Goal: Task Accomplishment & Management: Use online tool/utility

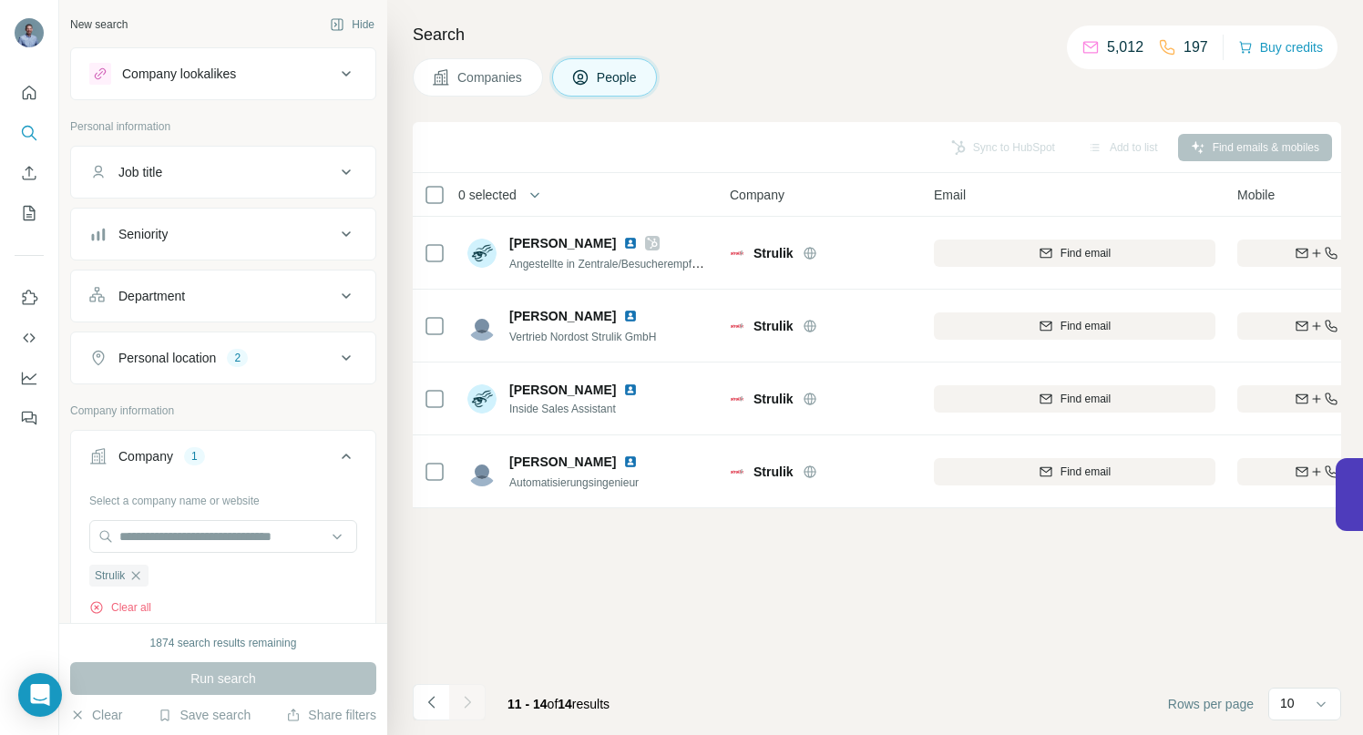
scroll to position [0, 90]
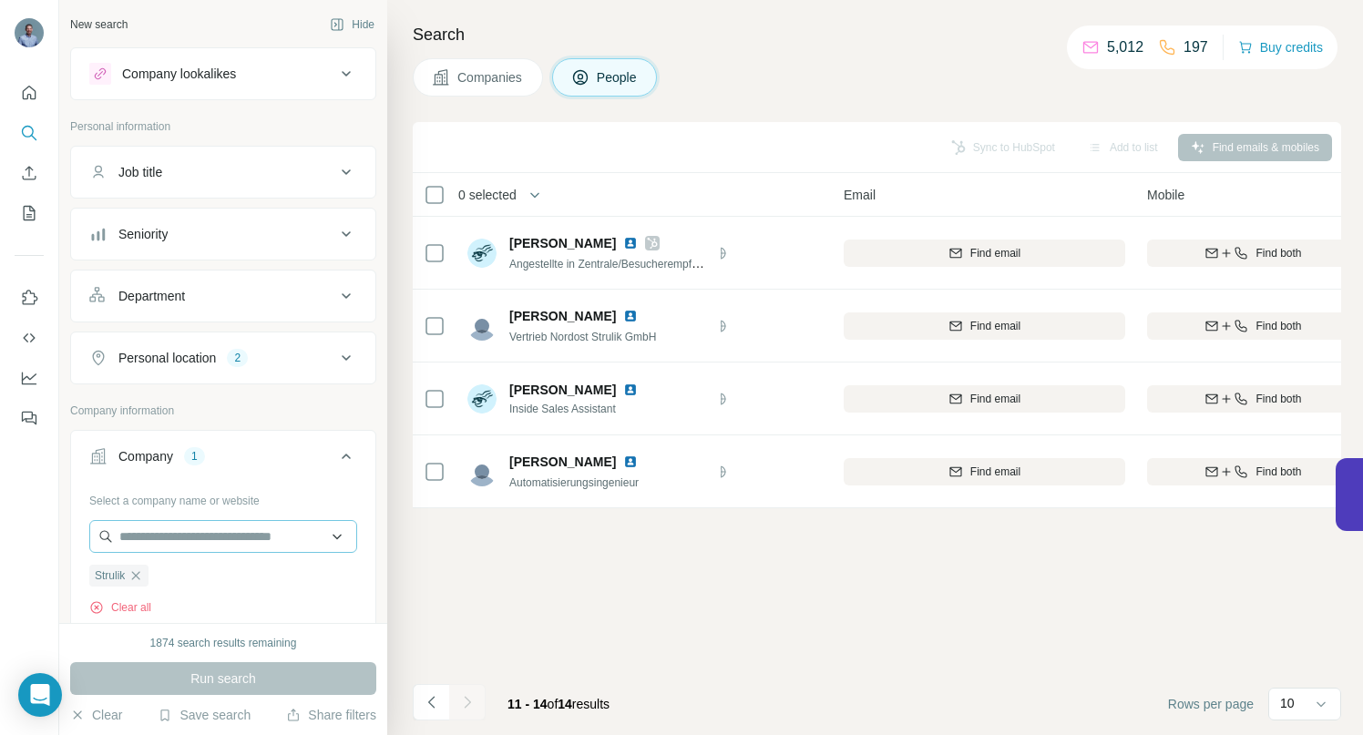
drag, startPoint x: 143, startPoint y: 577, endPoint x: 139, endPoint y: 552, distance: 24.9
click at [143, 577] on icon "button" at bounding box center [135, 576] width 15 height 15
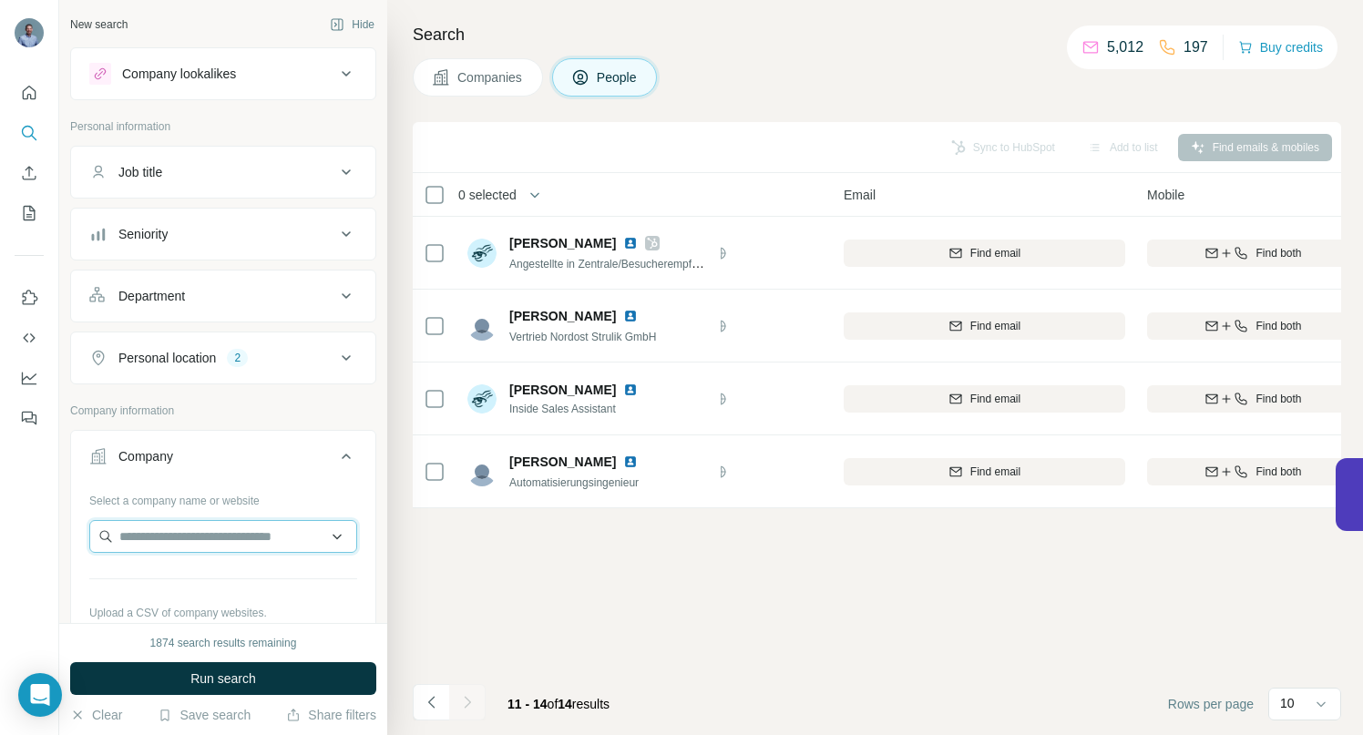
click at [139, 534] on input "text" at bounding box center [223, 536] width 268 height 33
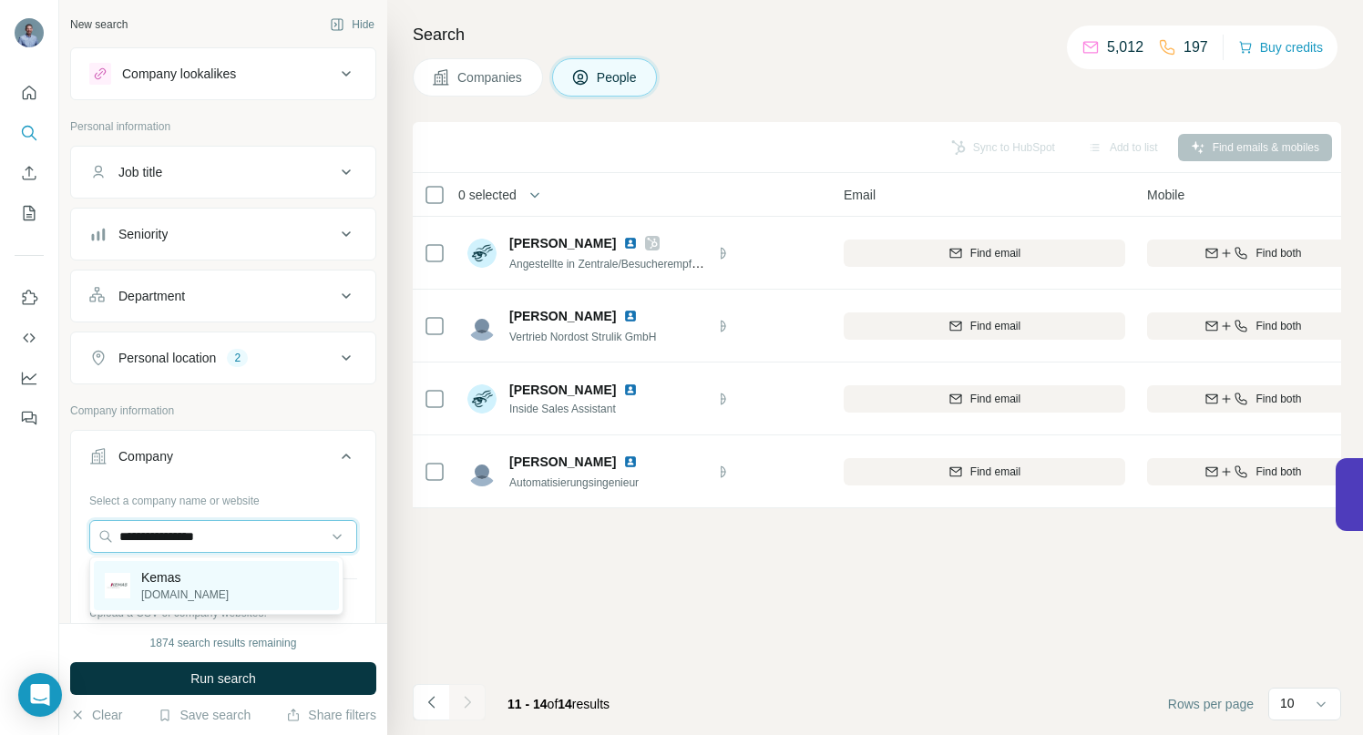
type input "**********"
click at [149, 570] on p "Kemas" at bounding box center [184, 578] width 87 height 18
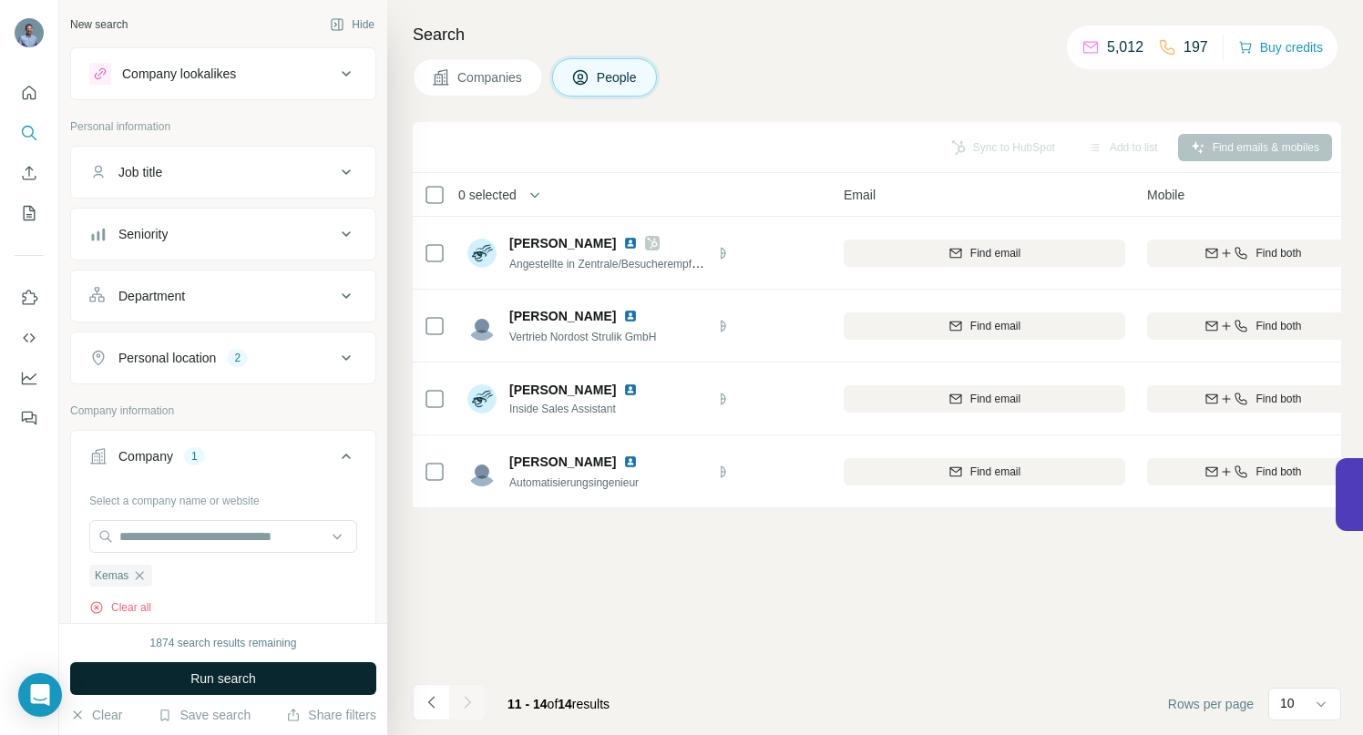
click at [163, 673] on button "Run search" at bounding box center [223, 678] width 306 height 33
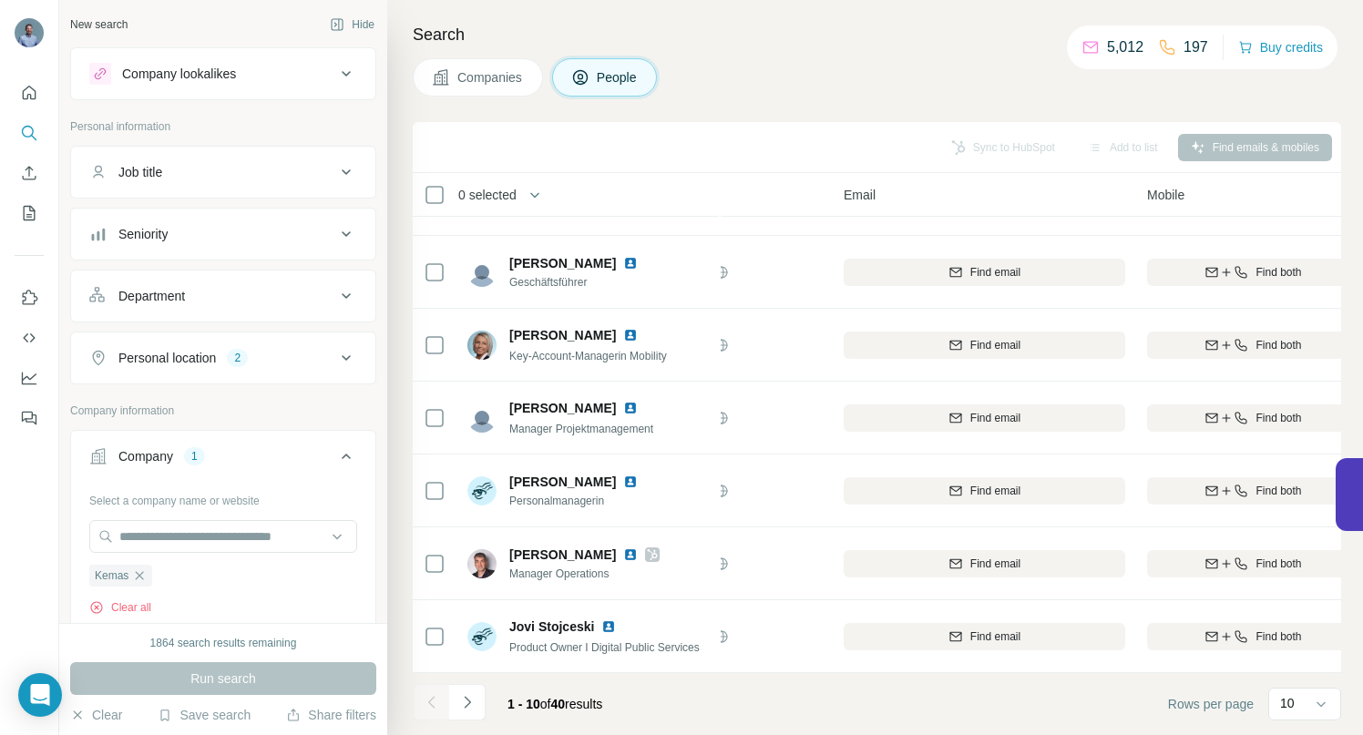
scroll to position [282, 90]
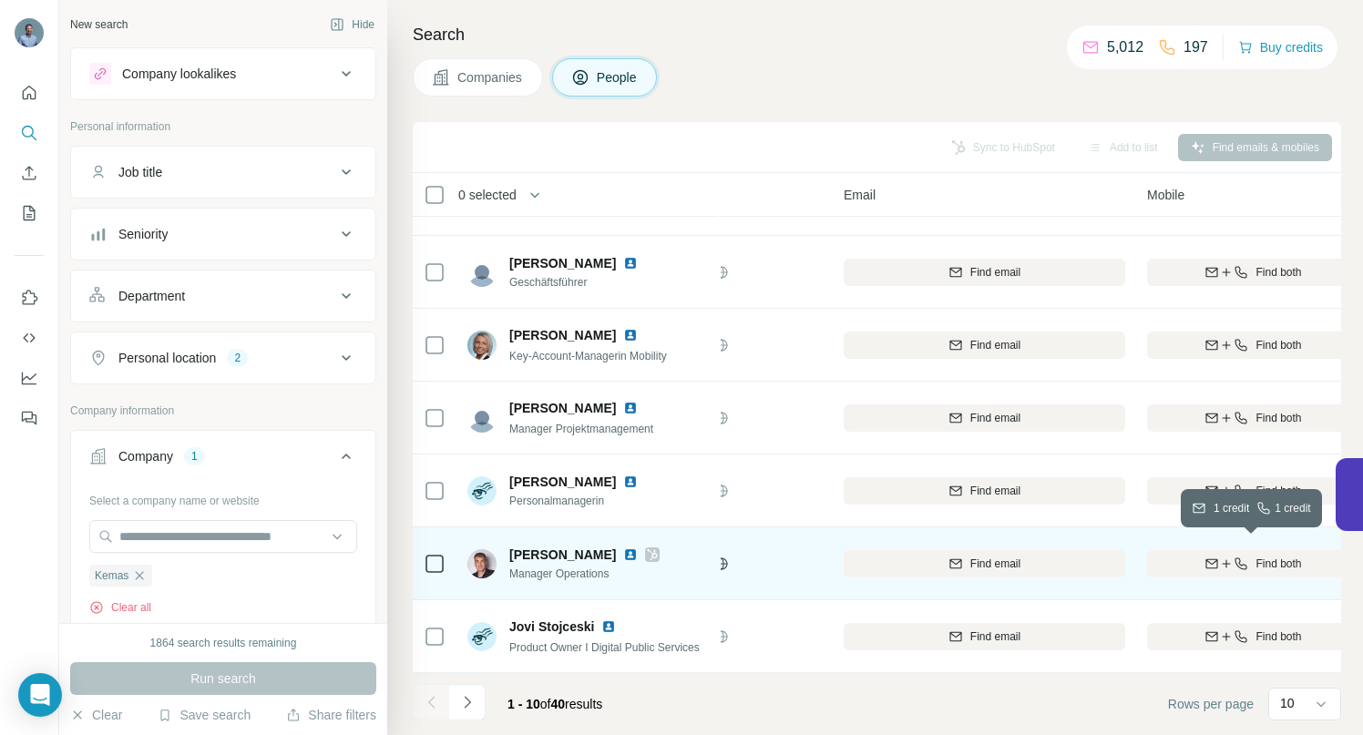
click at [1222, 557] on icon "button" at bounding box center [1226, 564] width 15 height 15
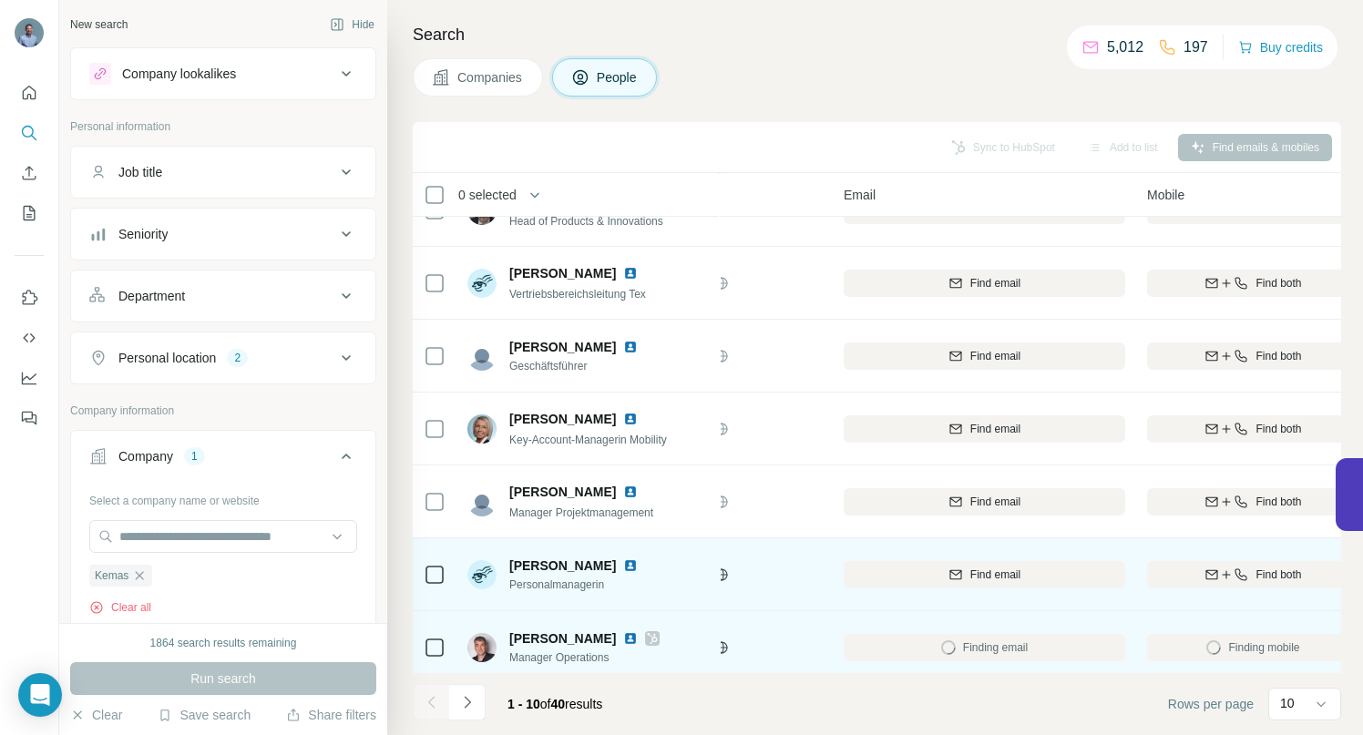
scroll to position [160, 90]
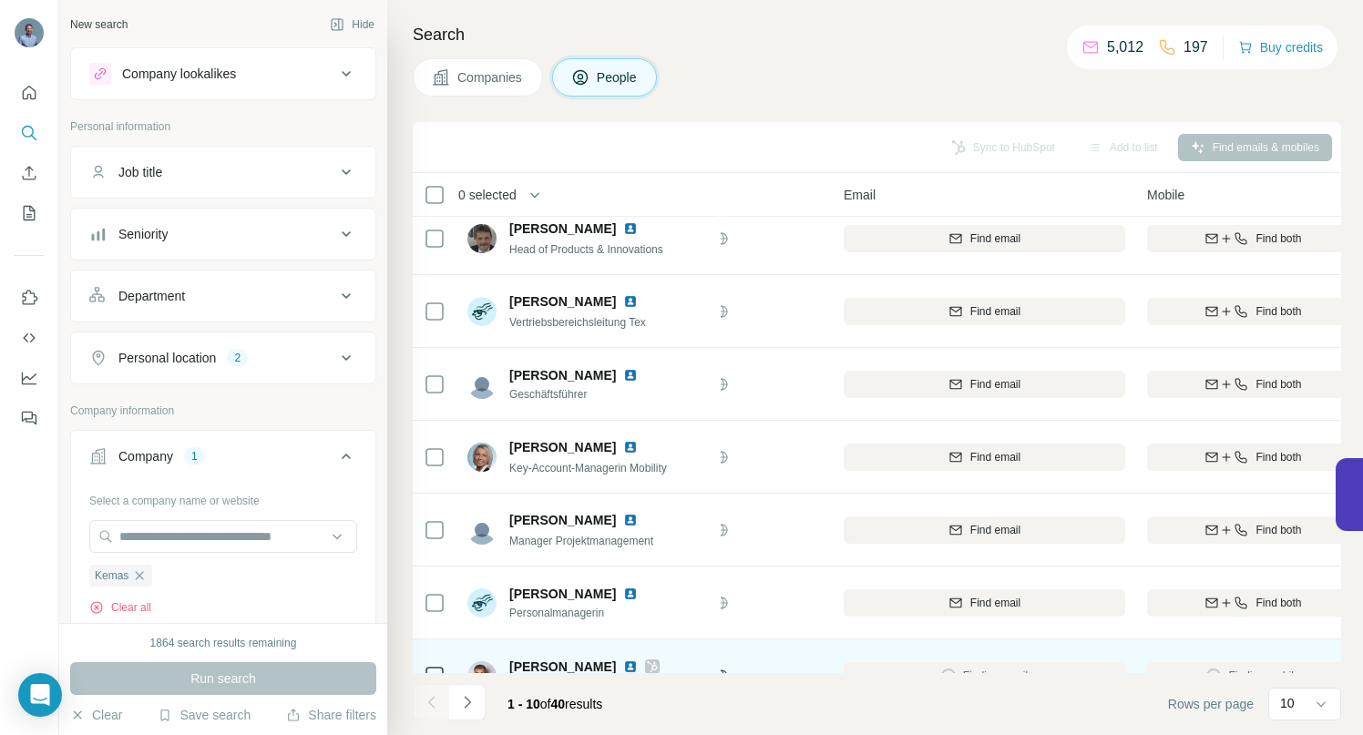
click at [468, 706] on icon "Navigate to next page" at bounding box center [467, 702] width 18 height 18
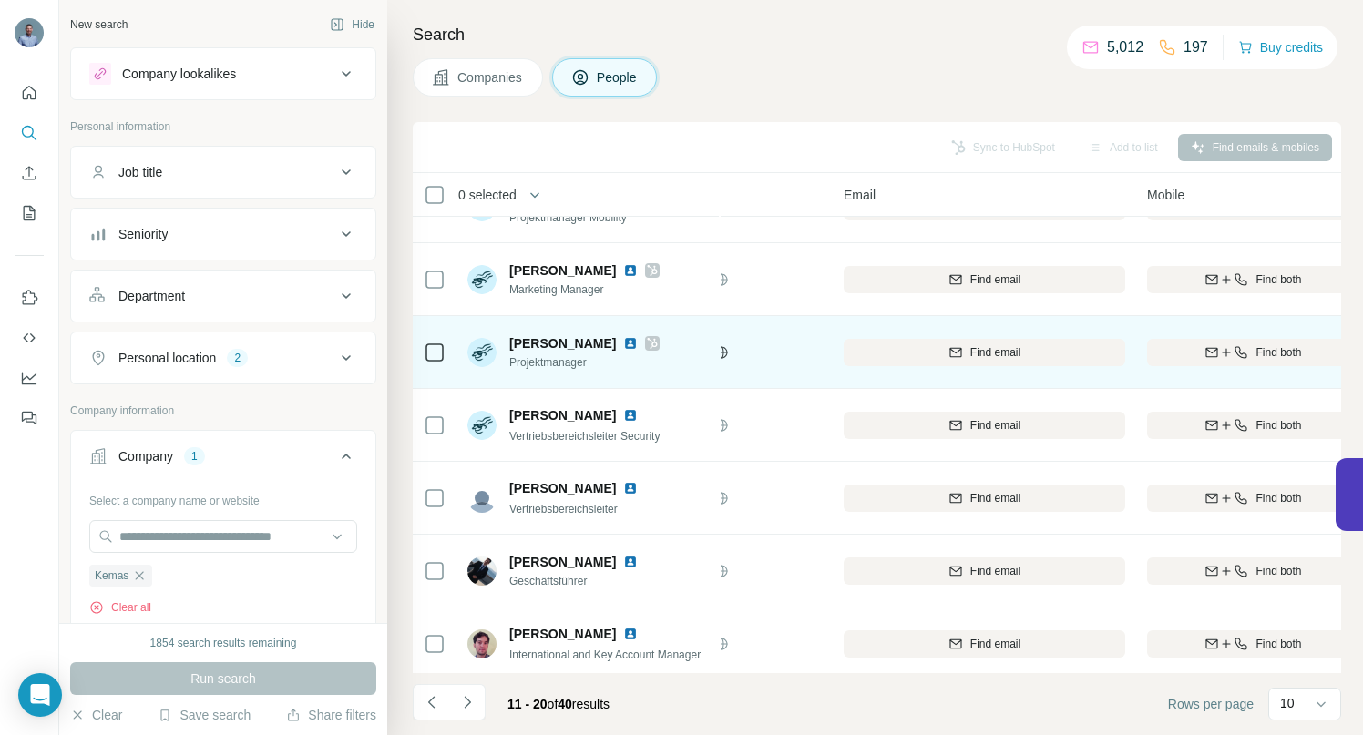
scroll to position [282, 90]
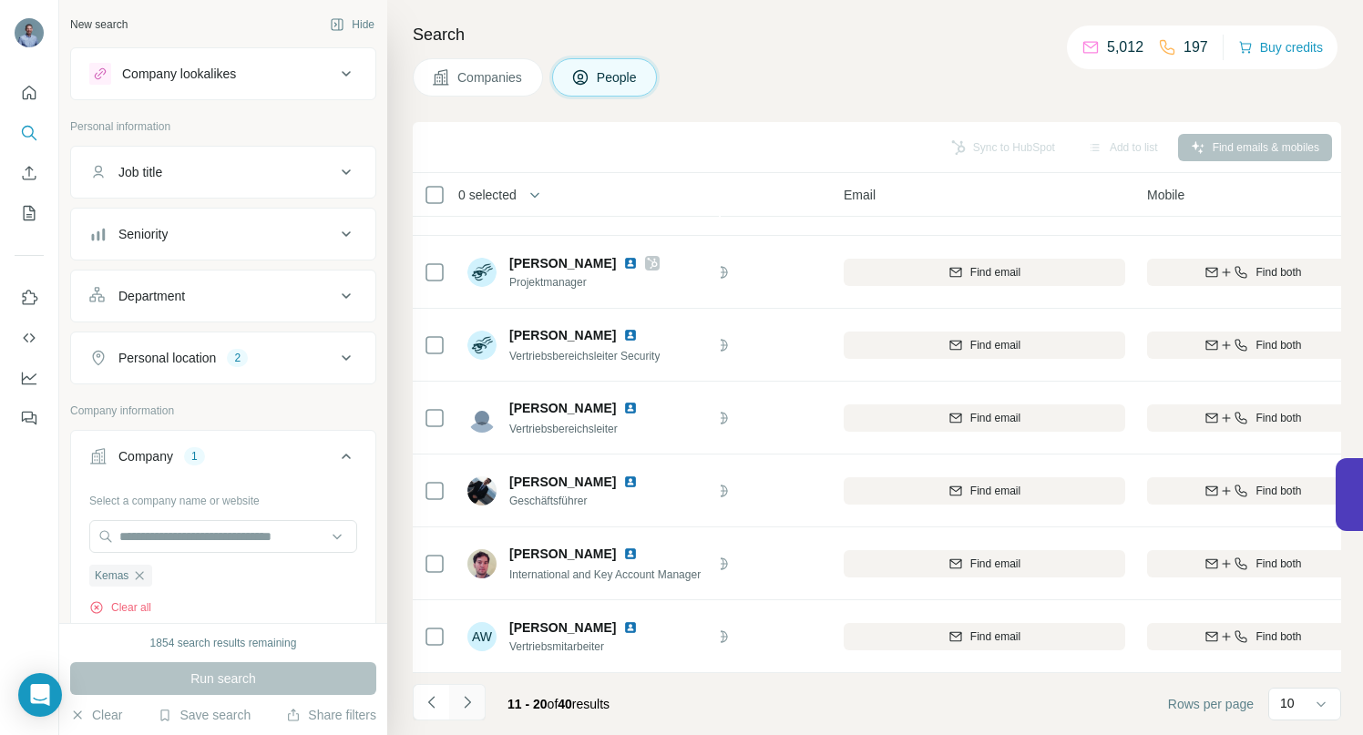
click at [468, 700] on icon "Navigate to next page" at bounding box center [467, 702] width 6 height 12
click at [467, 706] on icon "Navigate to next page" at bounding box center [467, 702] width 18 height 18
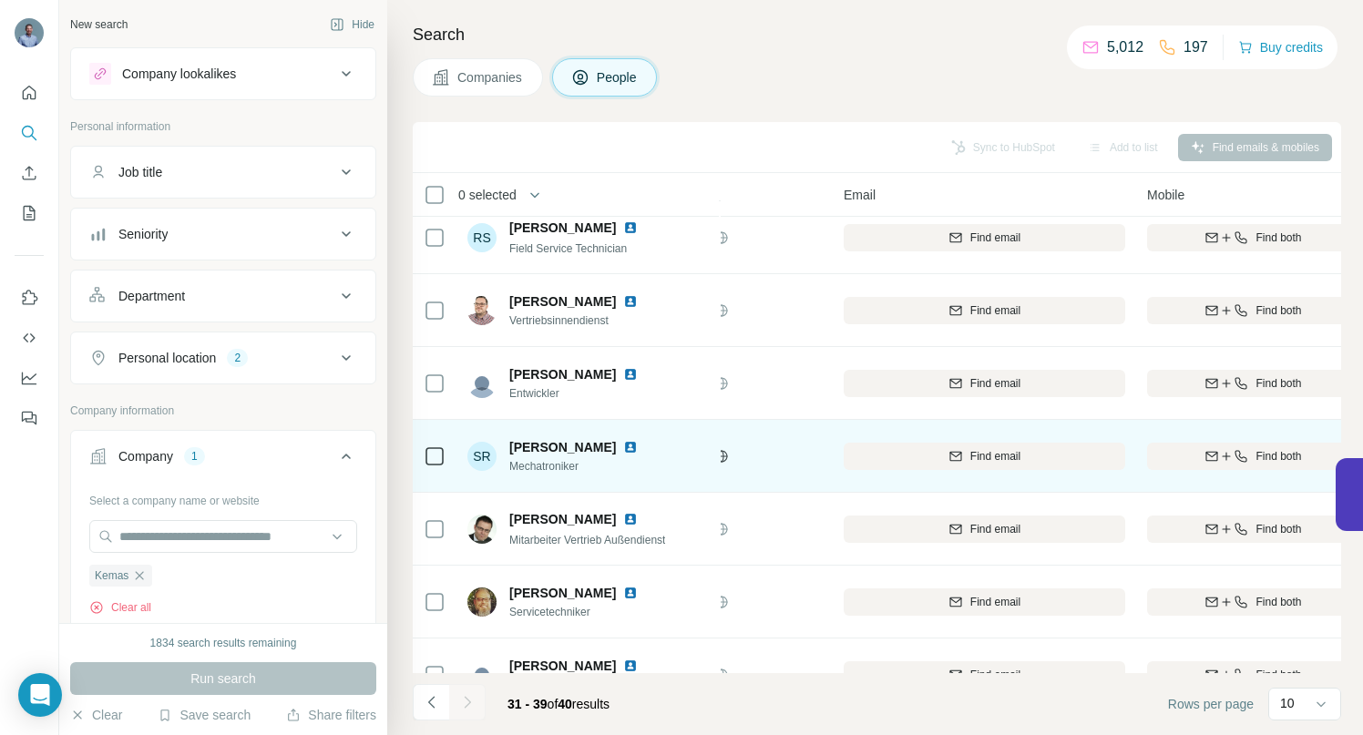
scroll to position [210, 90]
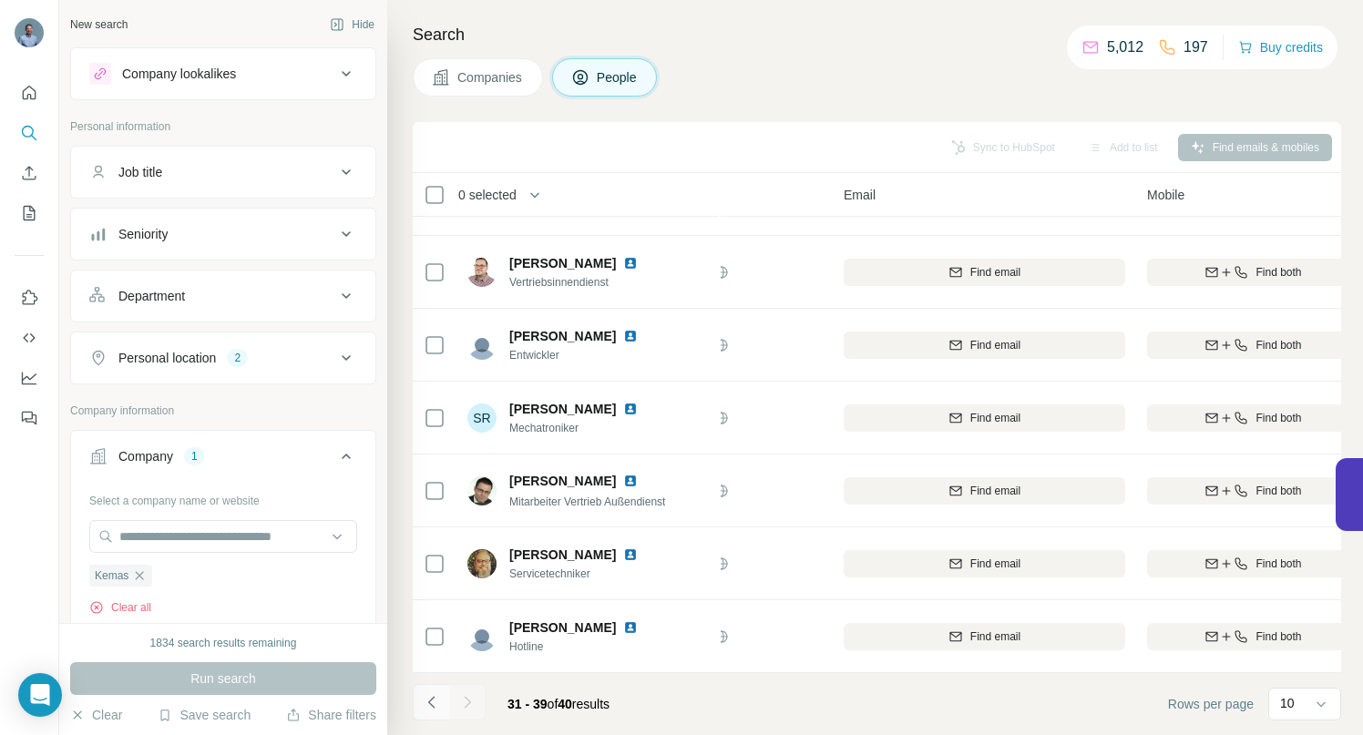
click at [431, 709] on icon "Navigate to previous page" at bounding box center [432, 702] width 18 height 18
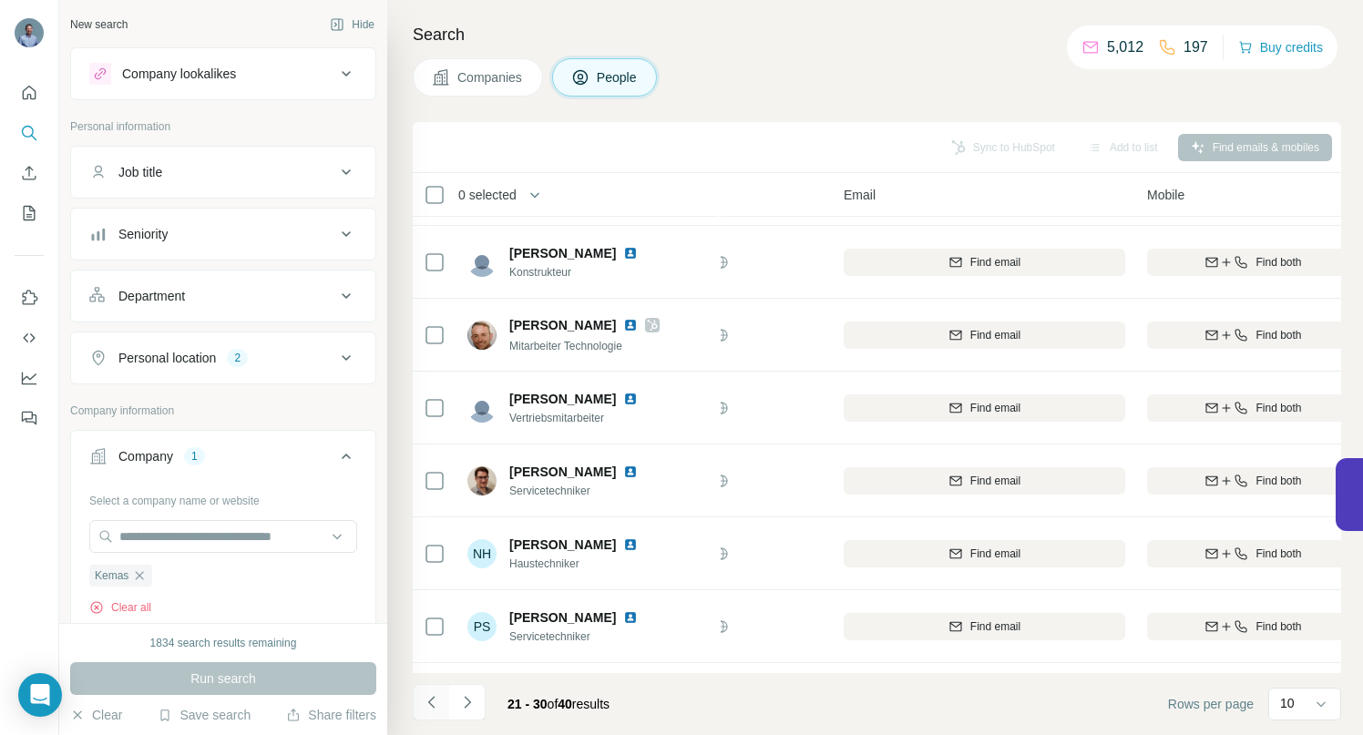
click at [432, 706] on icon "Navigate to previous page" at bounding box center [430, 702] width 6 height 12
click at [433, 705] on icon "Navigate to previous page" at bounding box center [432, 702] width 18 height 18
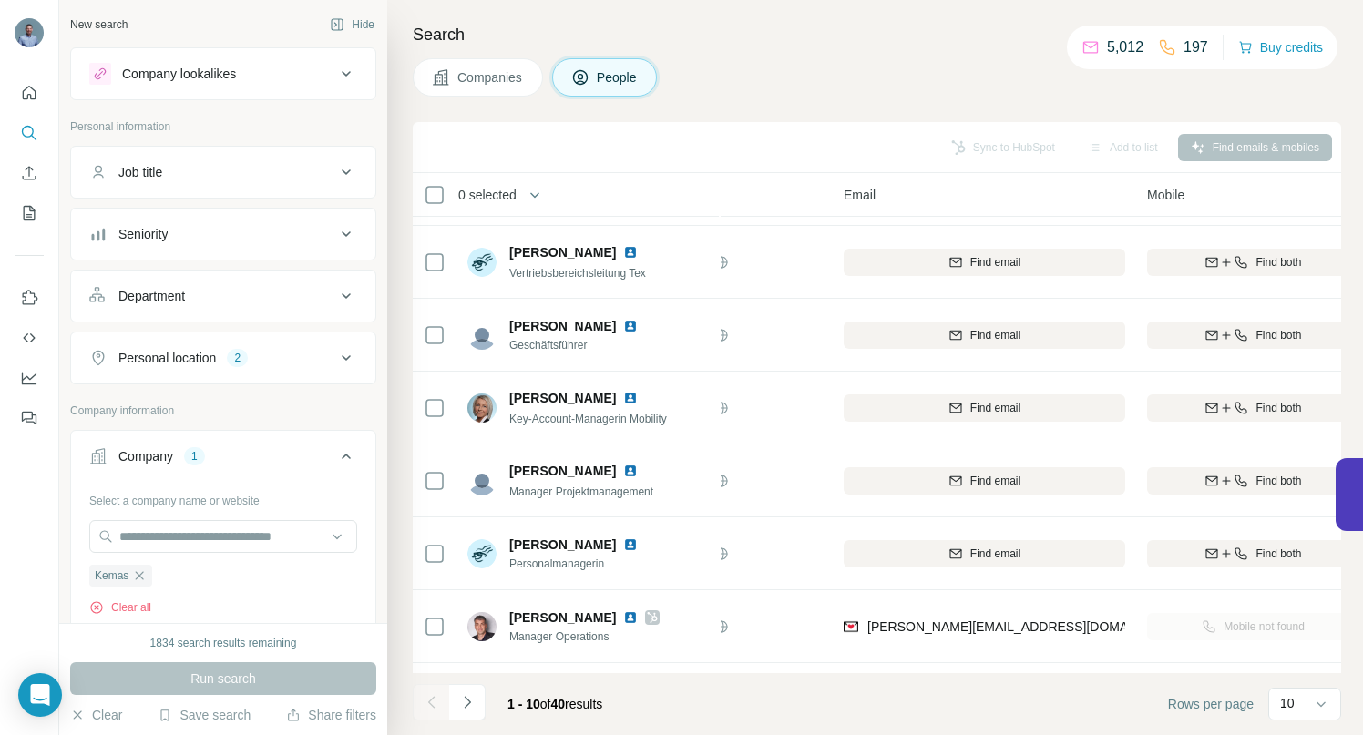
click at [433, 705] on div at bounding box center [431, 702] width 36 height 36
click at [474, 698] on icon "Navigate to next page" at bounding box center [467, 702] width 18 height 18
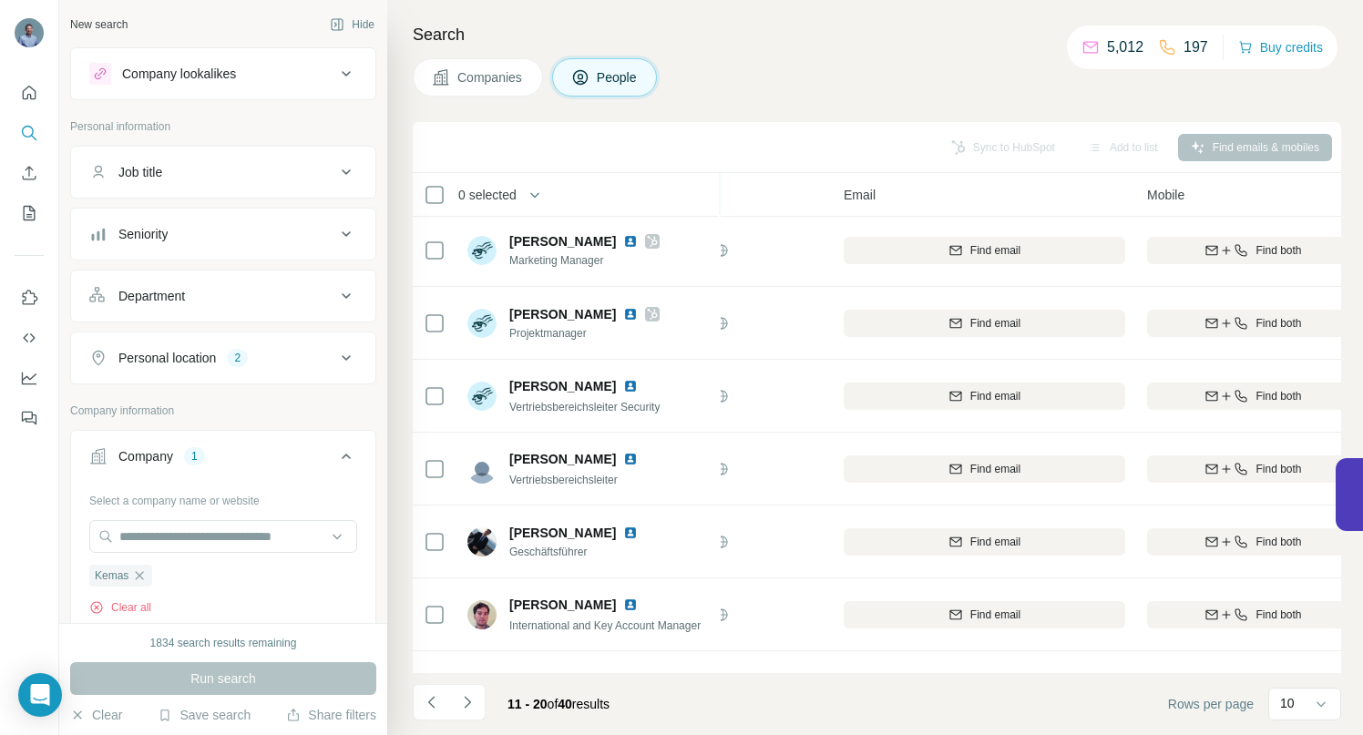
scroll to position [282, 90]
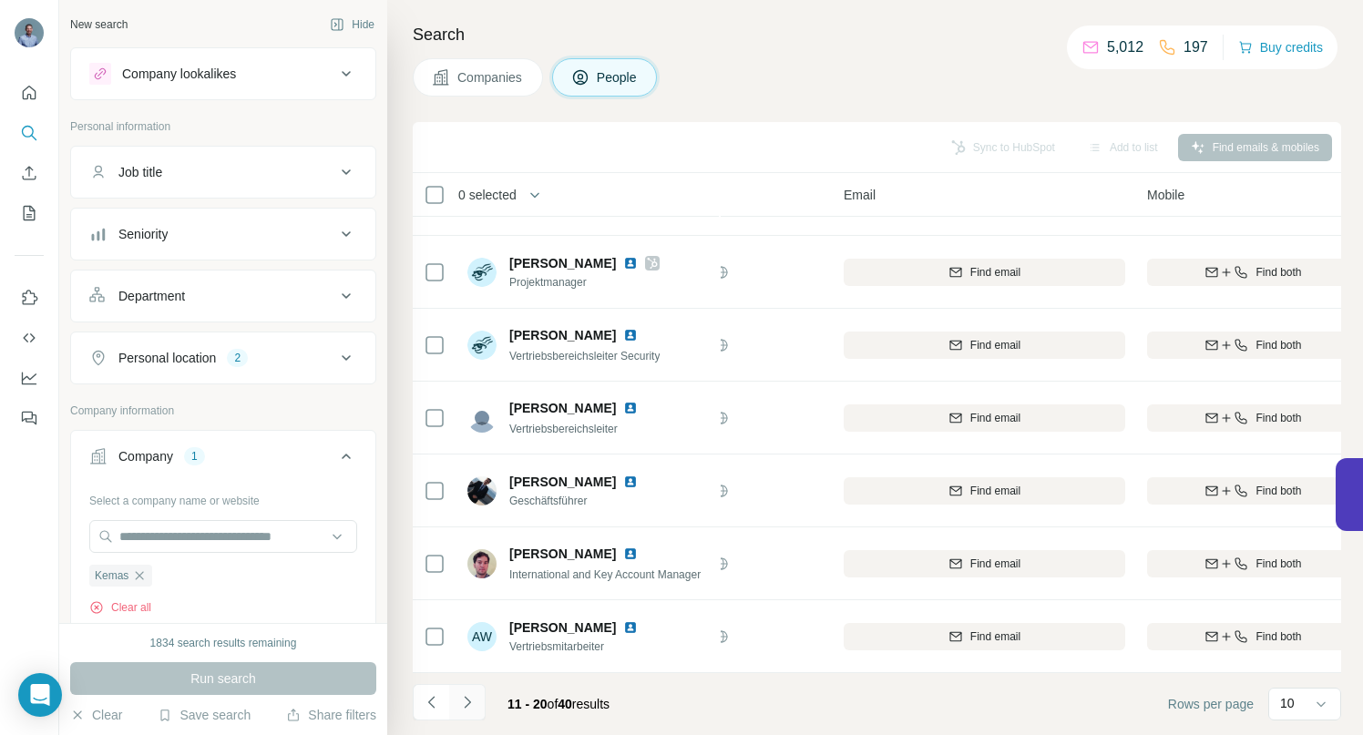
click at [468, 696] on icon "Navigate to next page" at bounding box center [467, 702] width 18 height 18
click at [465, 705] on icon "Navigate to next page" at bounding box center [467, 702] width 18 height 18
click at [463, 708] on icon "Navigate to next page" at bounding box center [467, 702] width 18 height 18
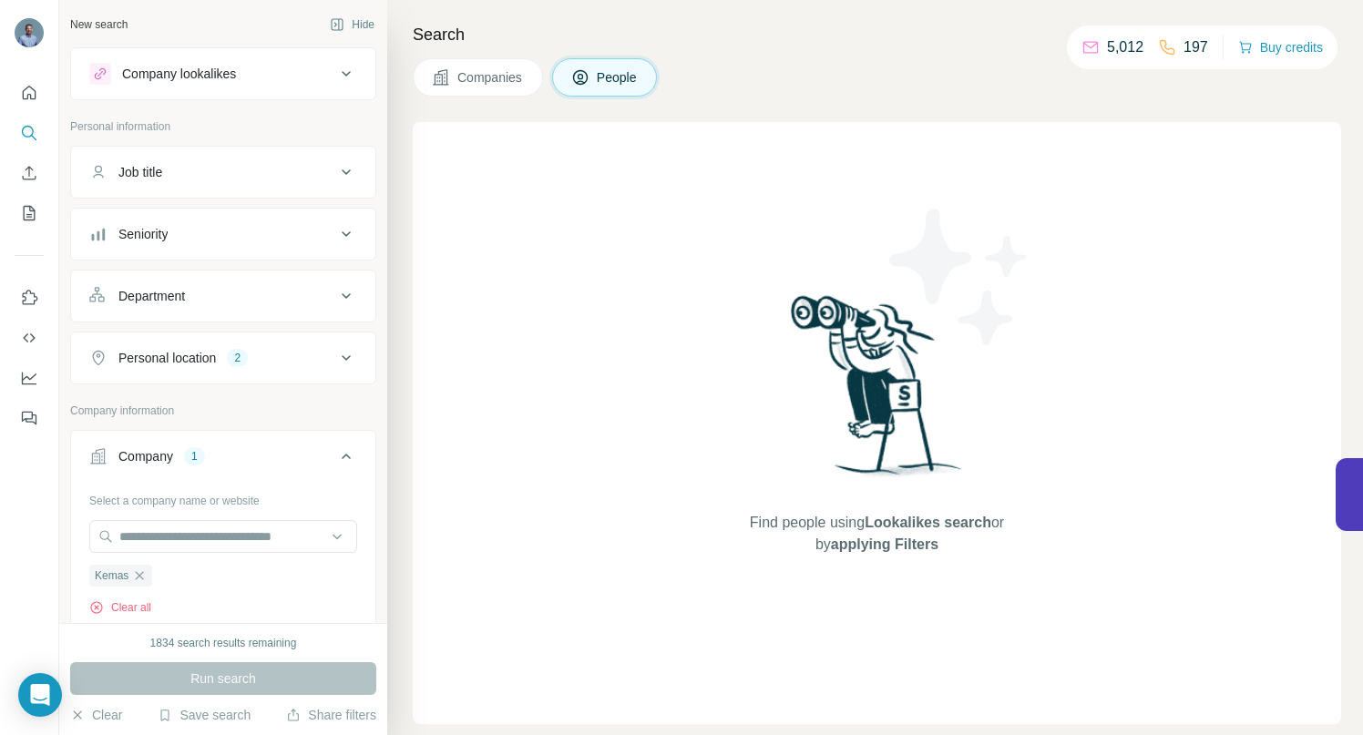
click at [599, 70] on button "People" at bounding box center [605, 77] width 106 height 38
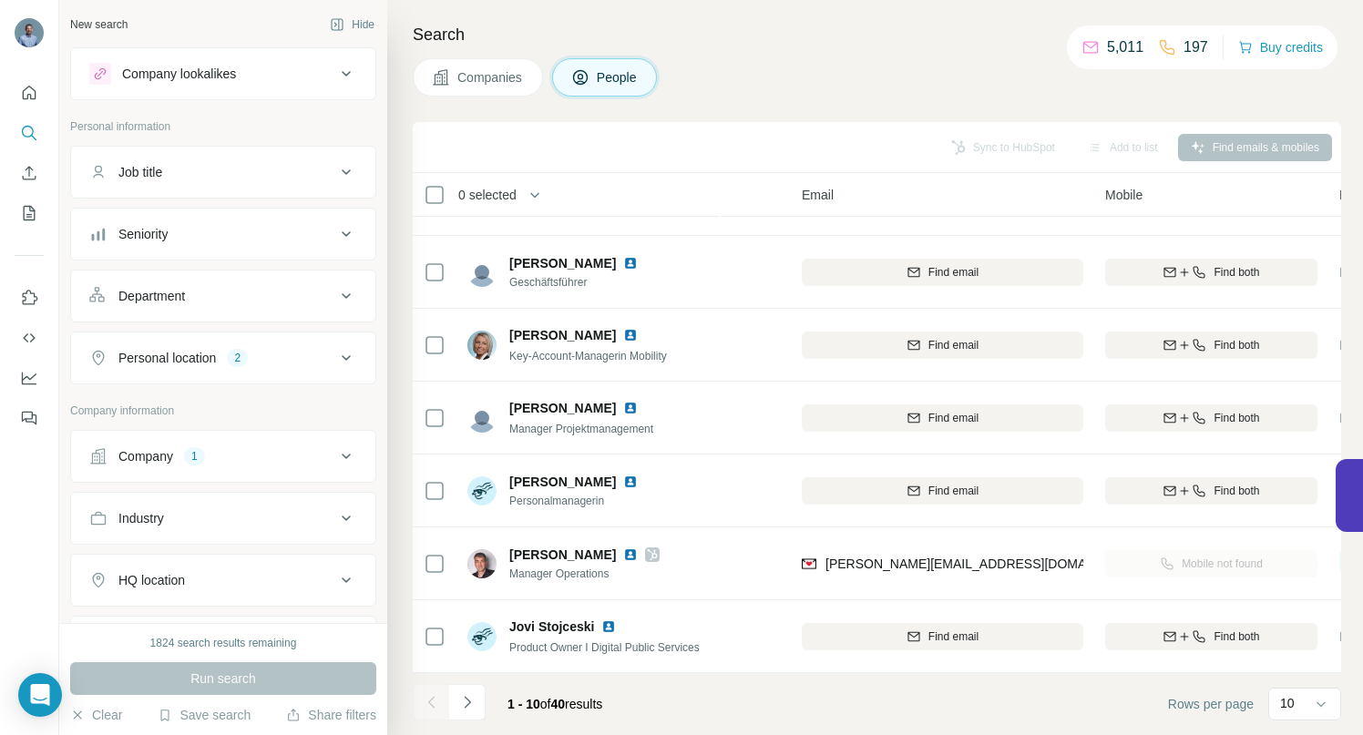
scroll to position [282, 0]
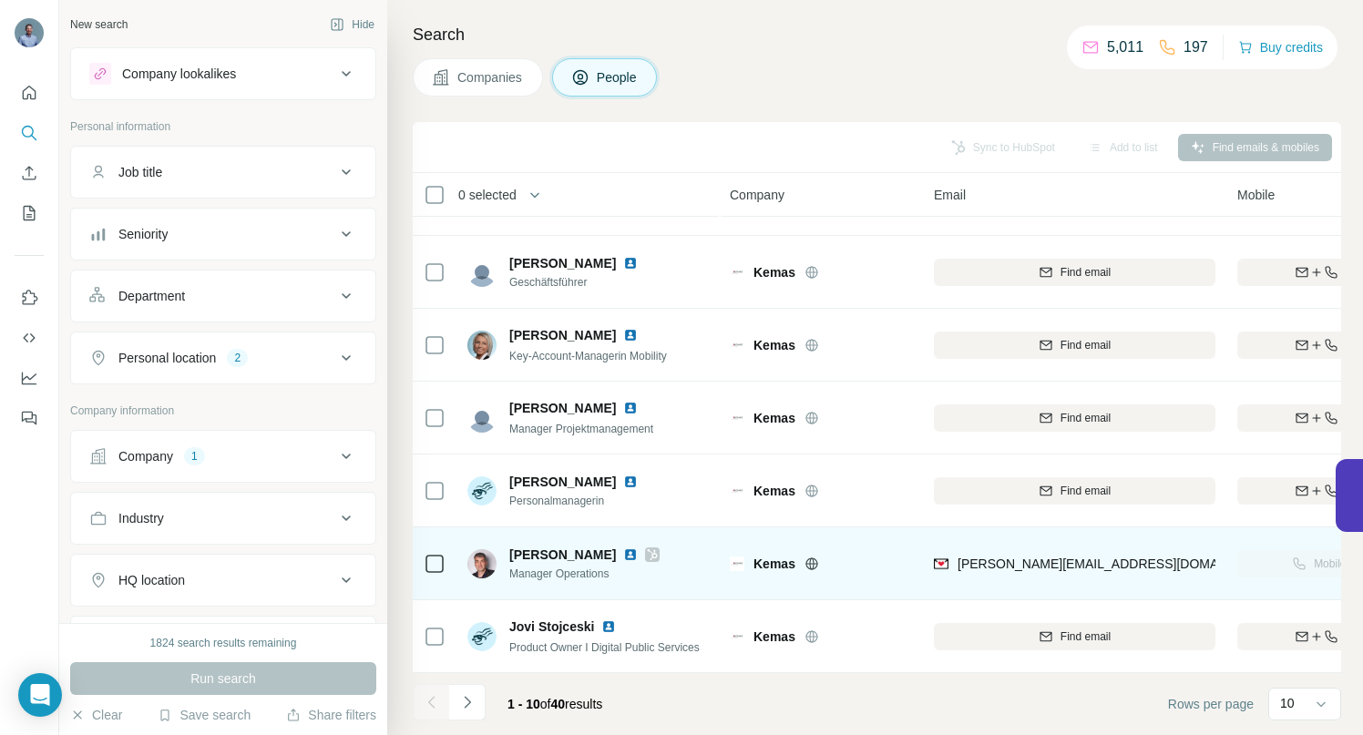
click at [623, 548] on img at bounding box center [630, 555] width 15 height 15
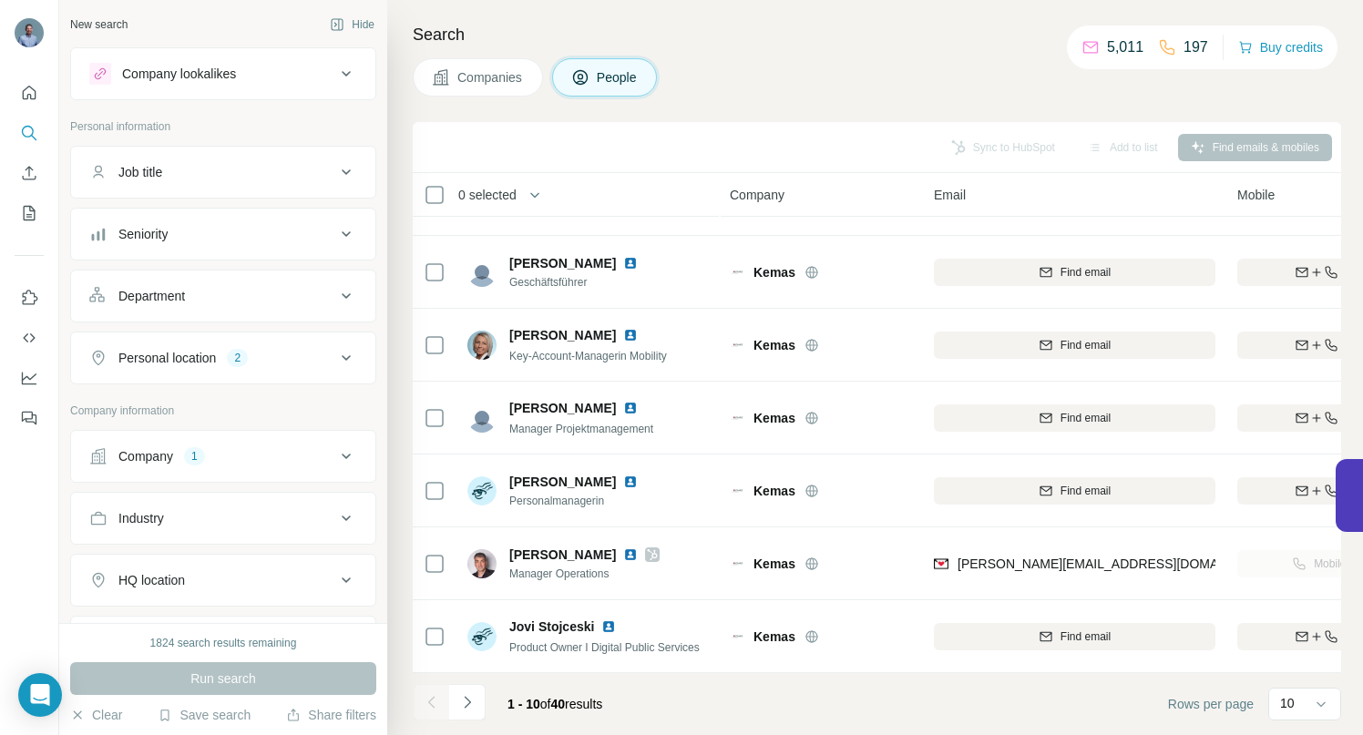
click at [342, 457] on icon at bounding box center [346, 456] width 9 height 5
click at [142, 575] on icon "button" at bounding box center [139, 576] width 15 height 15
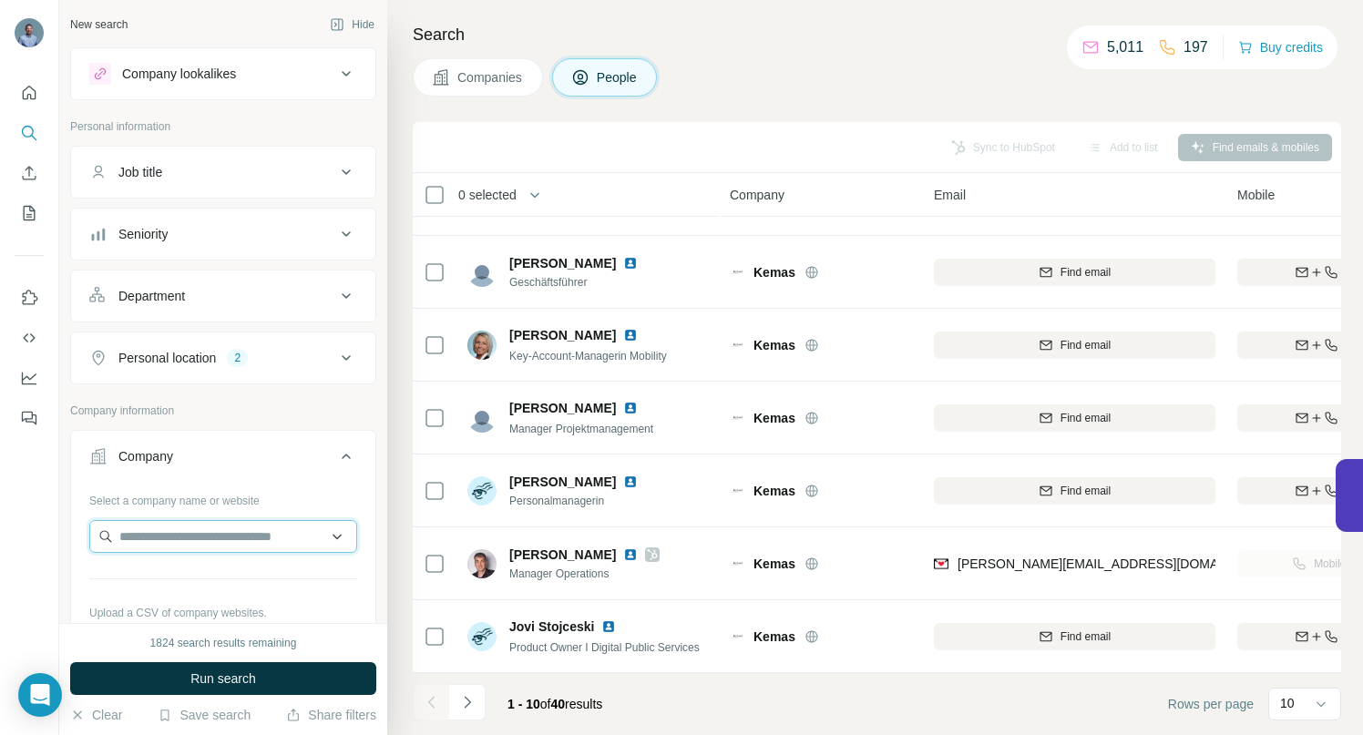
click at [141, 539] on input "text" at bounding box center [223, 536] width 268 height 33
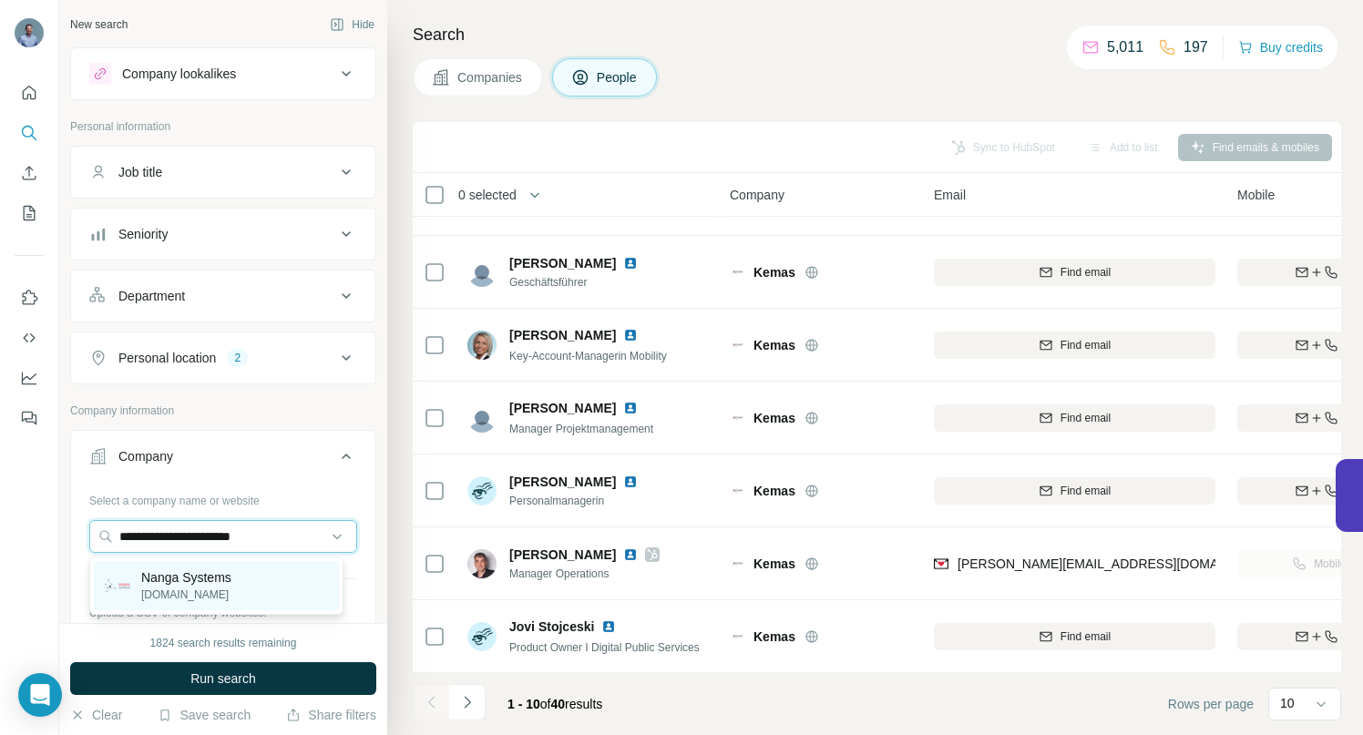
type input "**********"
click at [156, 576] on p "Nanga Systems" at bounding box center [186, 578] width 90 height 18
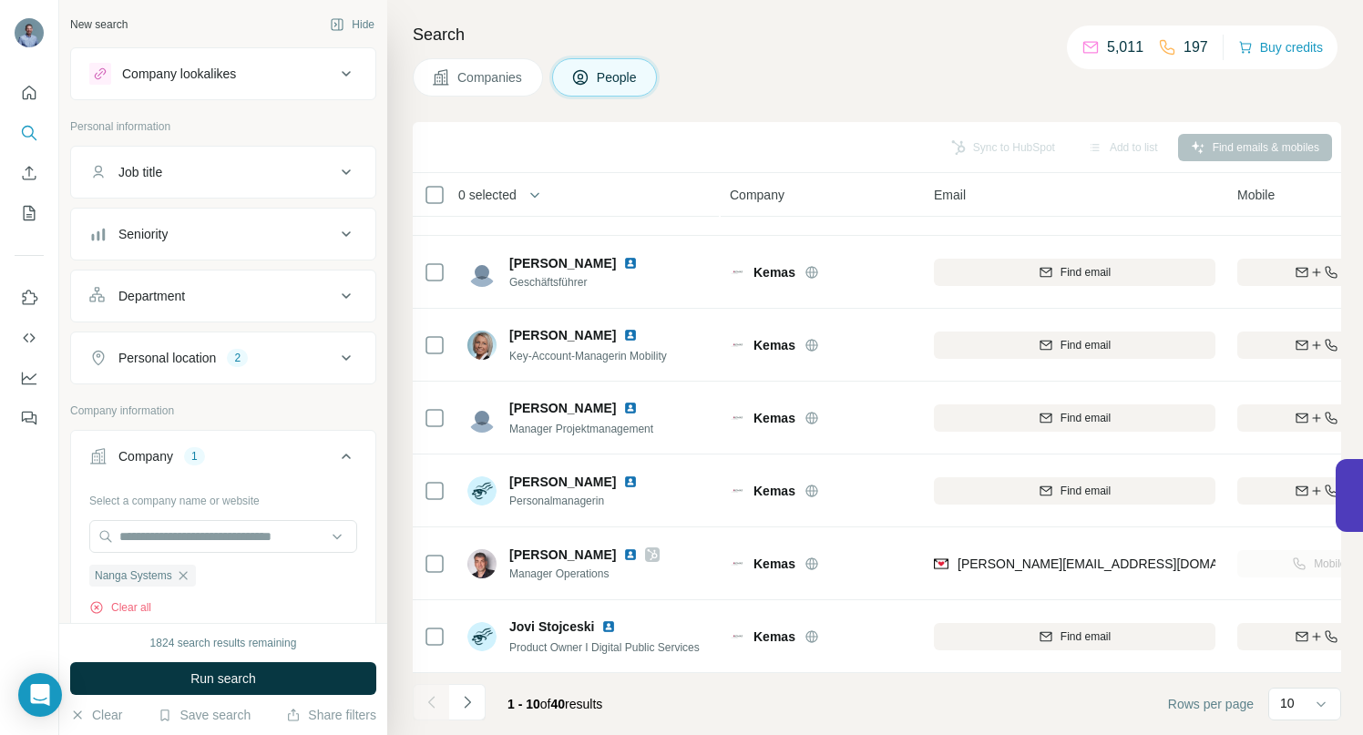
click at [193, 682] on span "Run search" at bounding box center [223, 679] width 66 height 18
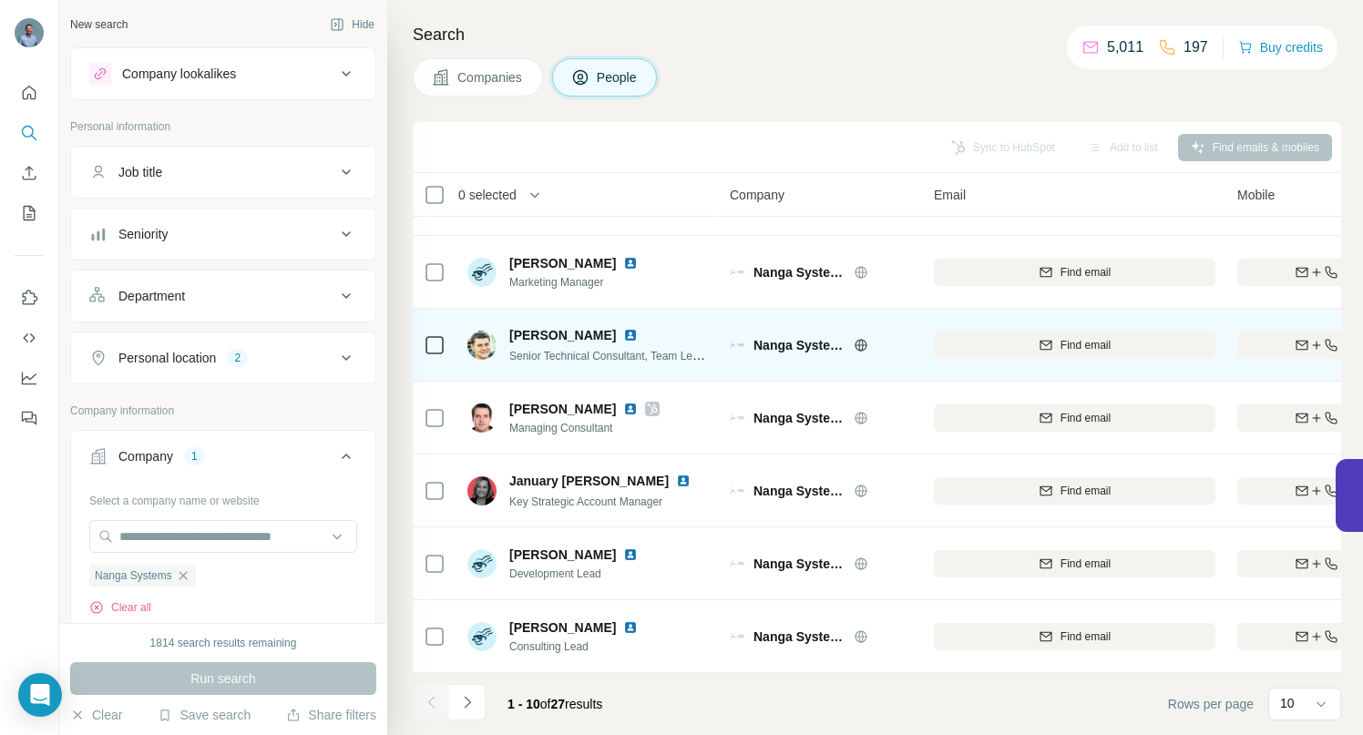
scroll to position [282, 0]
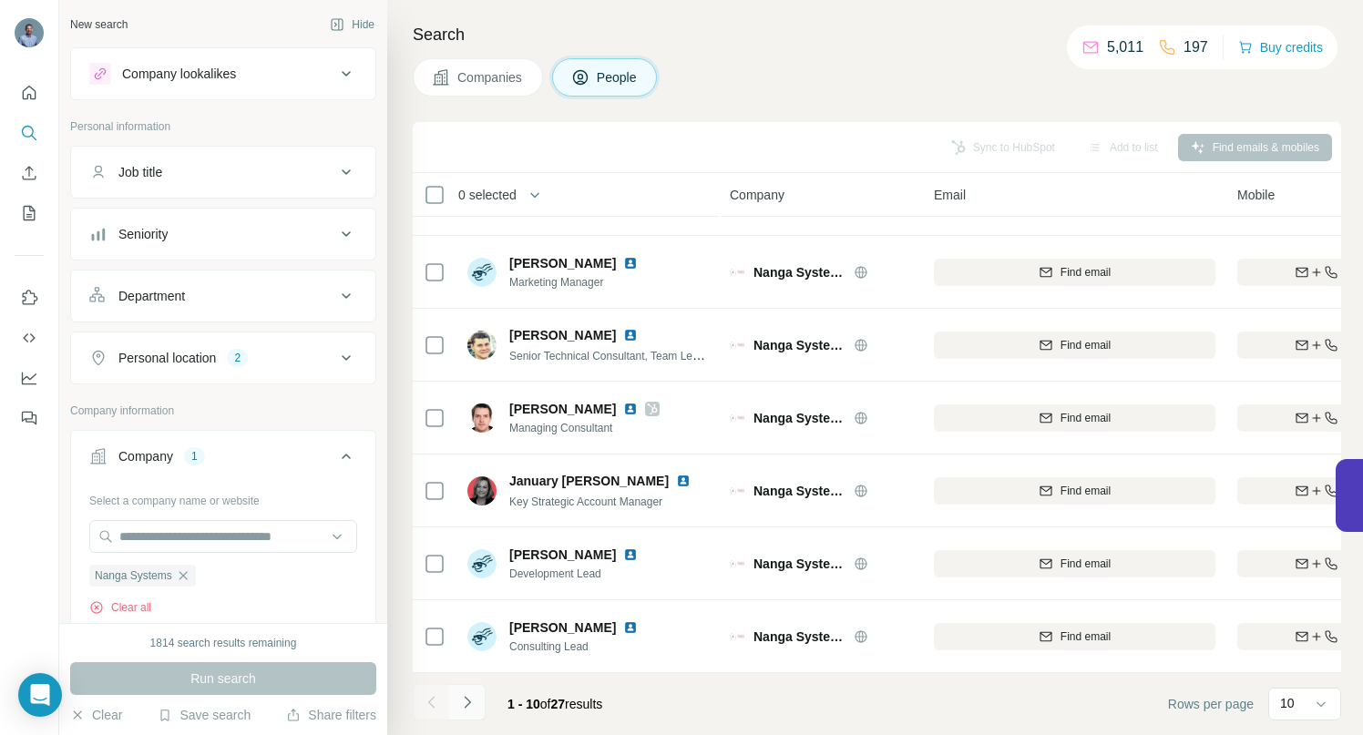
click at [466, 697] on icon "Navigate to next page" at bounding box center [467, 702] width 18 height 18
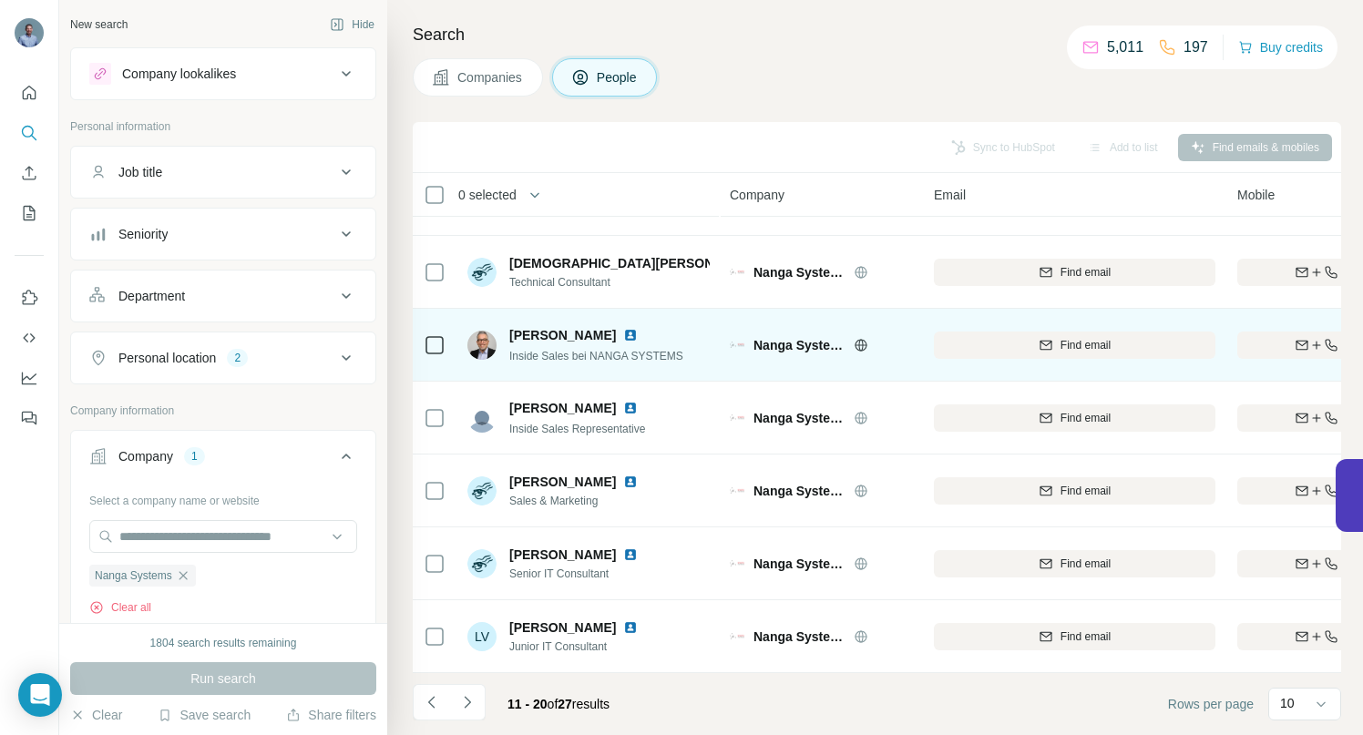
scroll to position [0, 0]
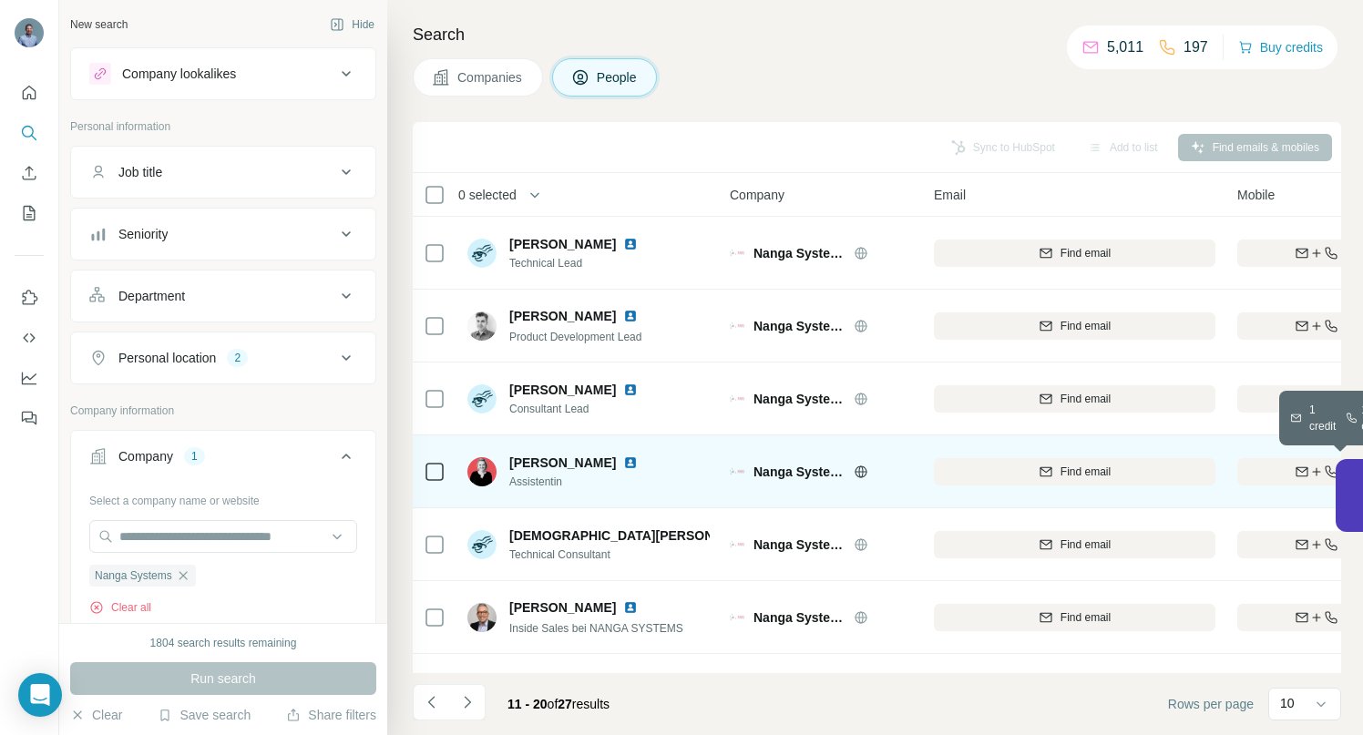
click at [1277, 464] on div "Find both" at bounding box center [1343, 472] width 212 height 16
click at [623, 463] on img at bounding box center [630, 463] width 15 height 15
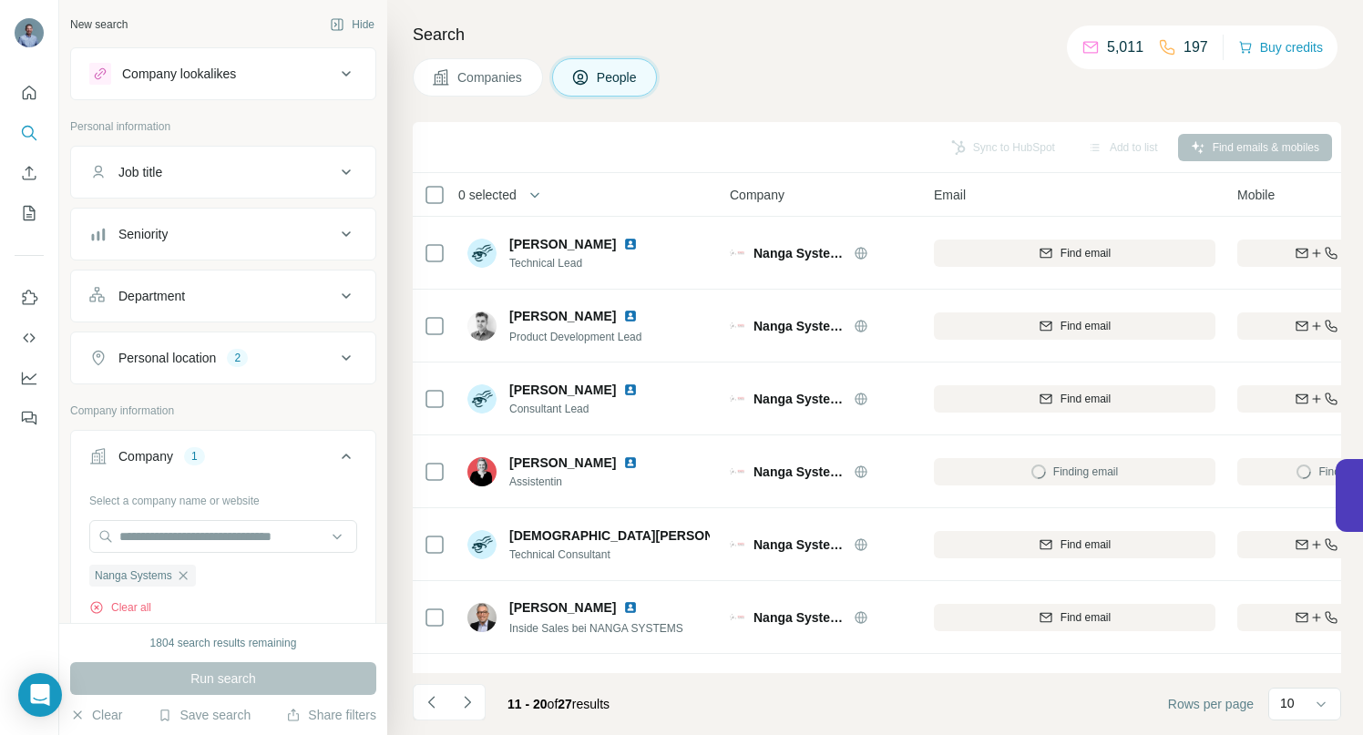
click at [431, 703] on icon "Navigate to previous page" at bounding box center [432, 702] width 18 height 18
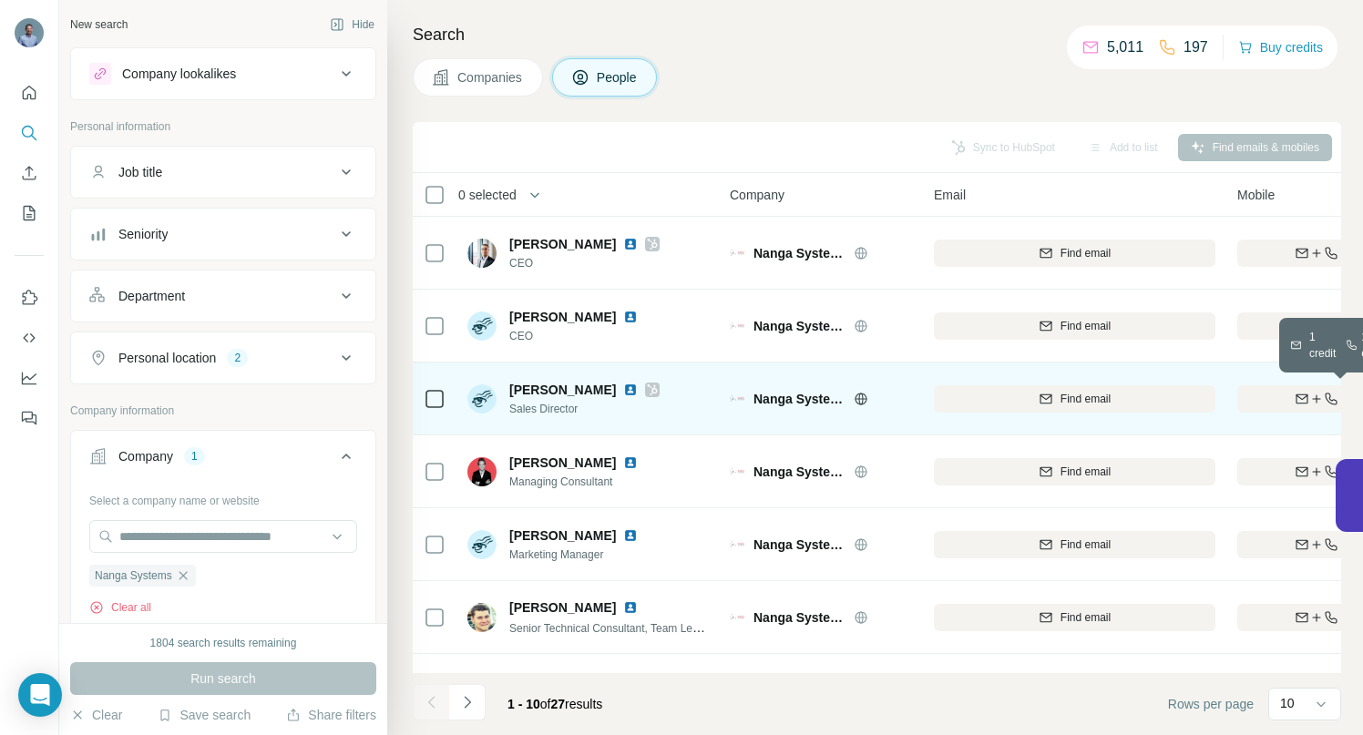
click at [1289, 392] on div "Find both" at bounding box center [1343, 399] width 212 height 16
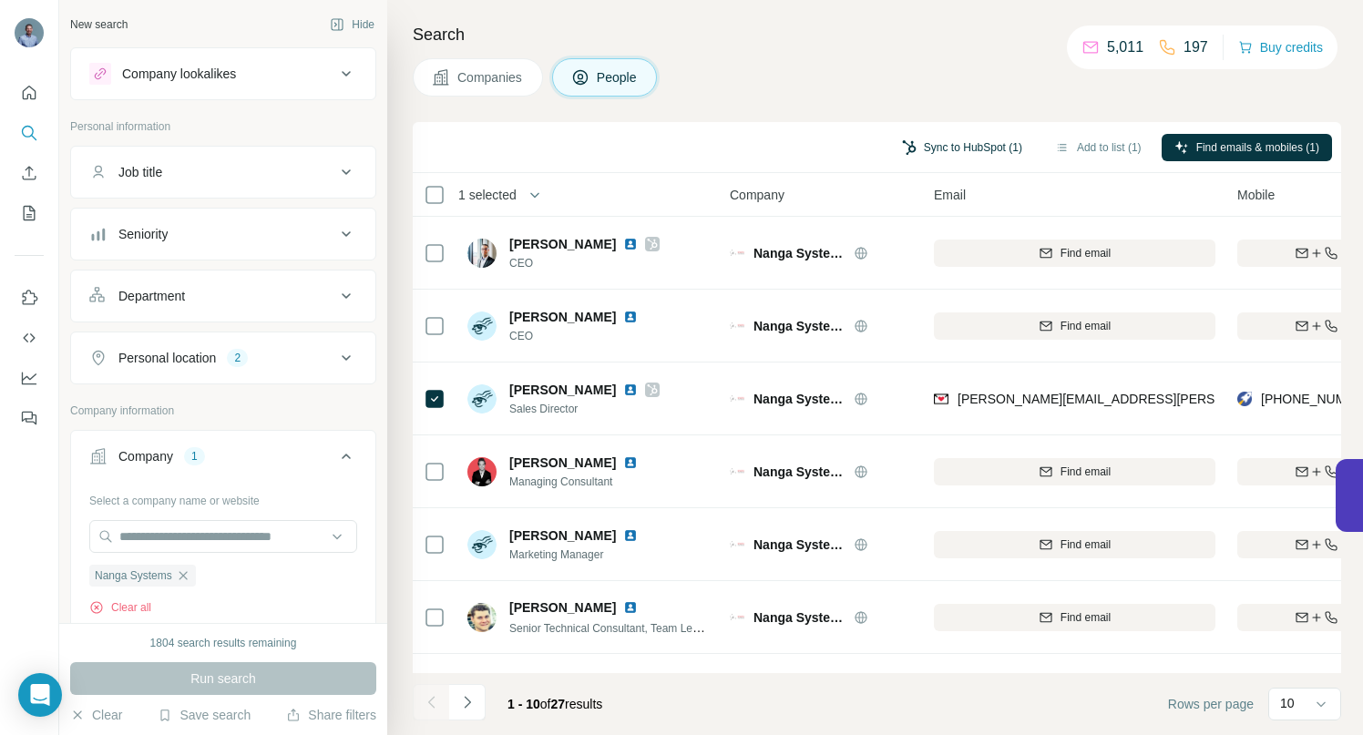
click at [961, 145] on button "Sync to HubSpot (1)" at bounding box center [962, 147] width 146 height 27
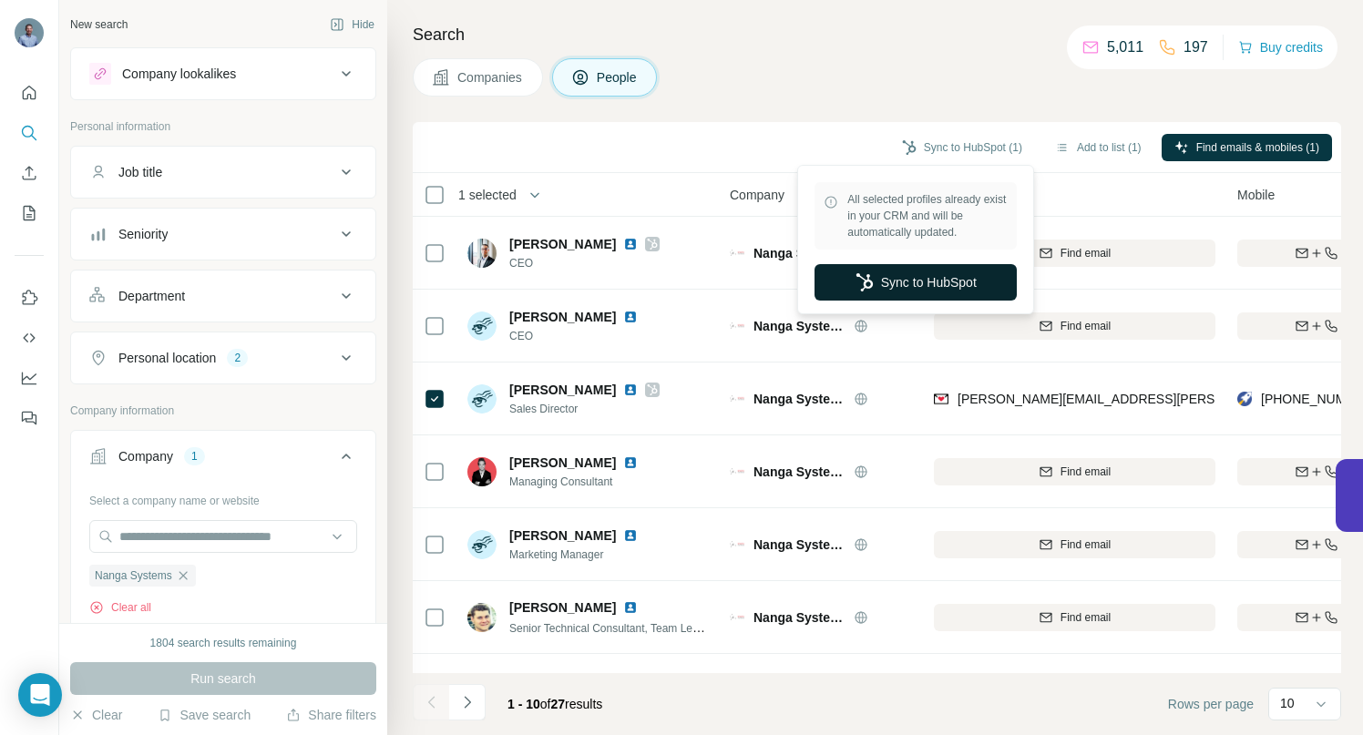
click at [946, 284] on button "Sync to HubSpot" at bounding box center [916, 282] width 202 height 36
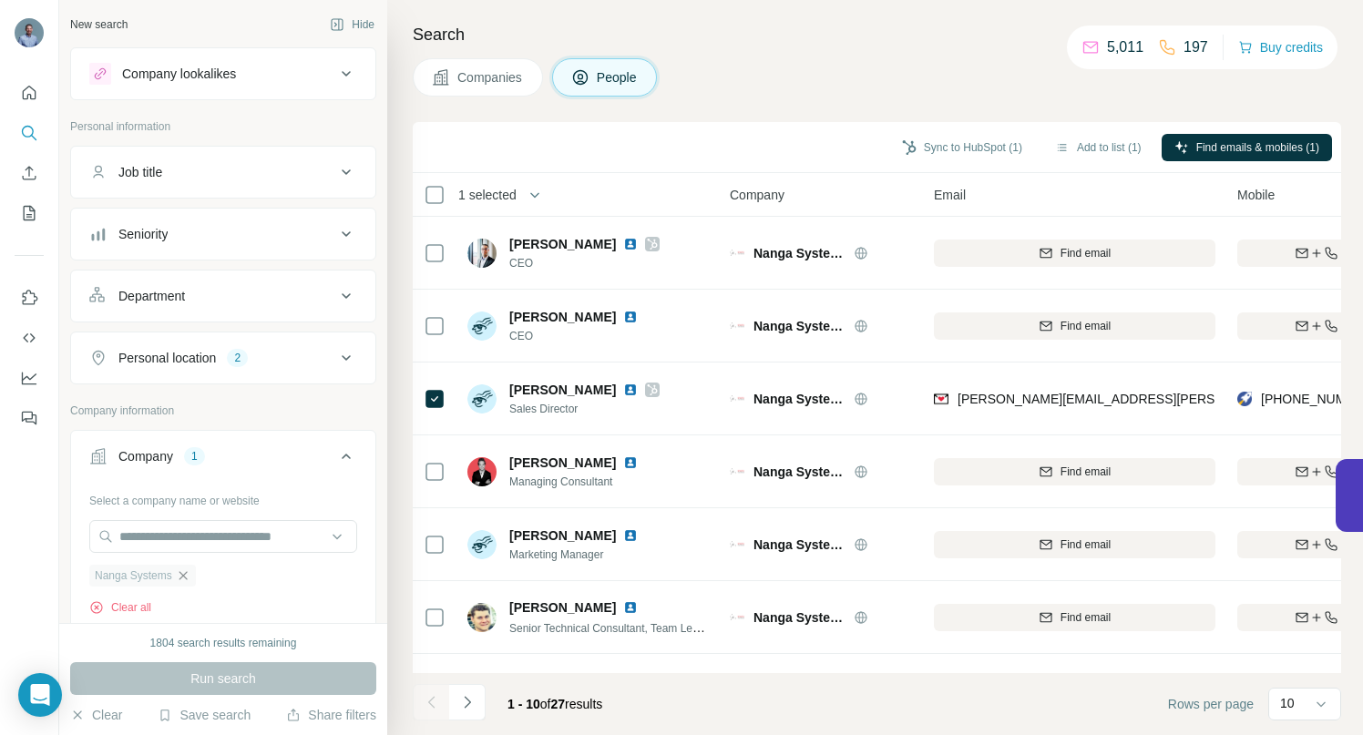
click at [182, 577] on icon "button" at bounding box center [183, 576] width 15 height 15
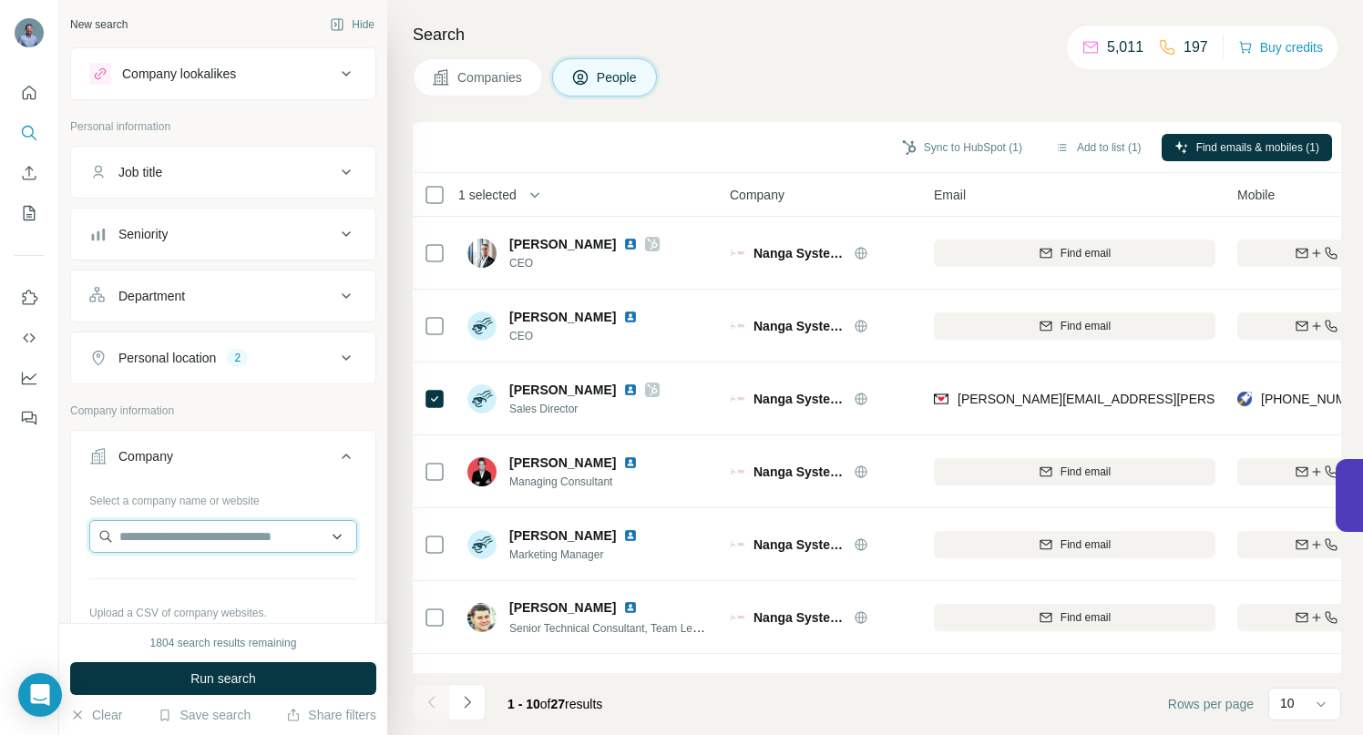
click at [189, 544] on input "text" at bounding box center [223, 536] width 268 height 33
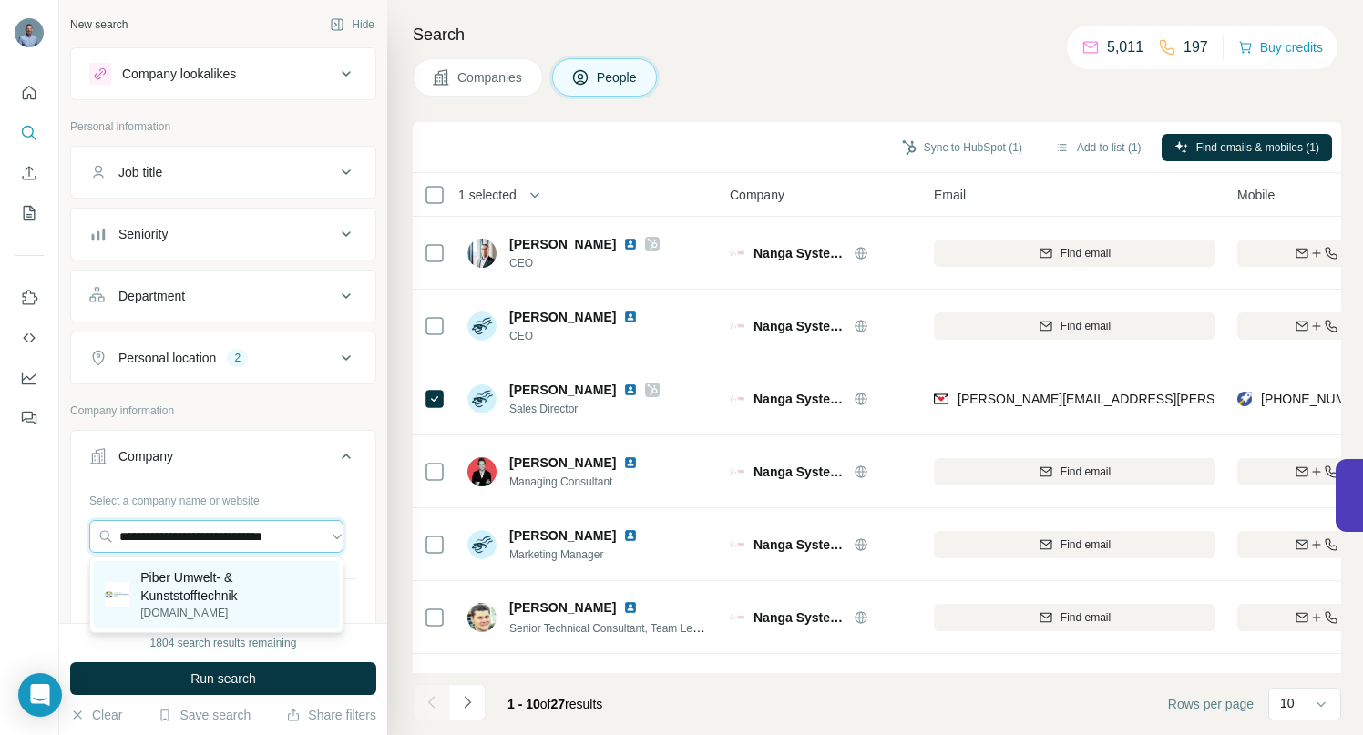
type input "**********"
click at [187, 580] on p "Piber Umwelt- & Kunststofftechnik" at bounding box center [234, 587] width 188 height 36
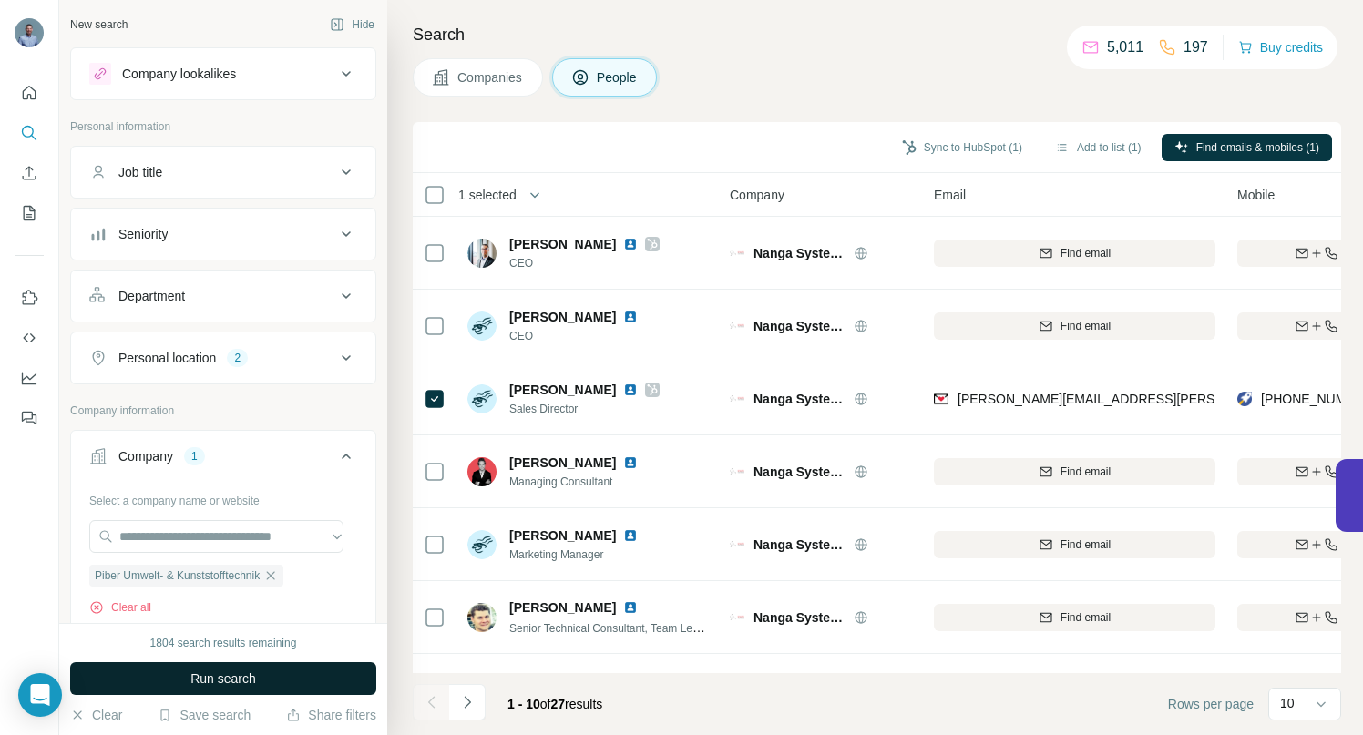
click at [201, 682] on span "Run search" at bounding box center [223, 679] width 66 height 18
